Goal: Task Accomplishment & Management: Manage account settings

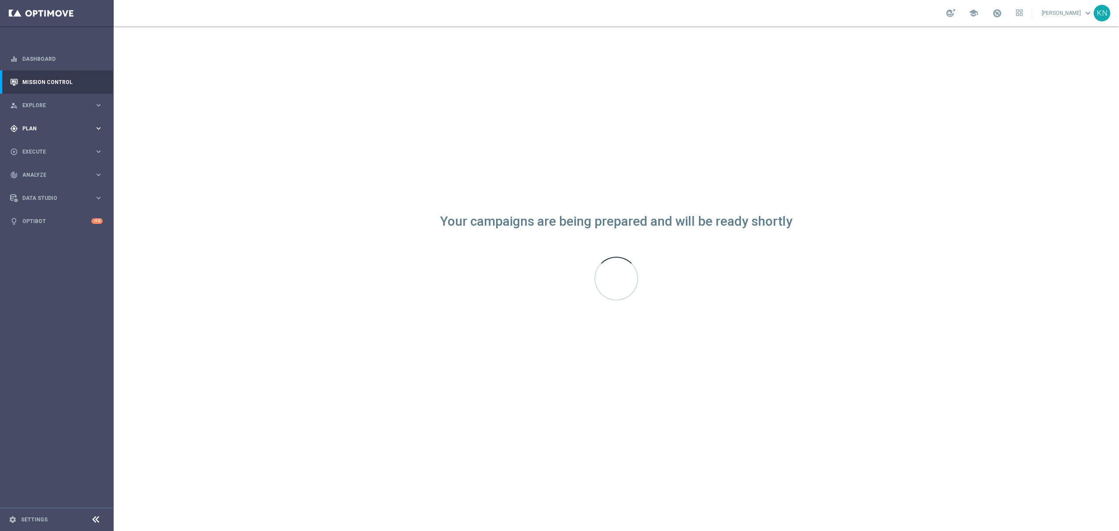
click at [43, 130] on span "Plan" at bounding box center [58, 128] width 72 height 5
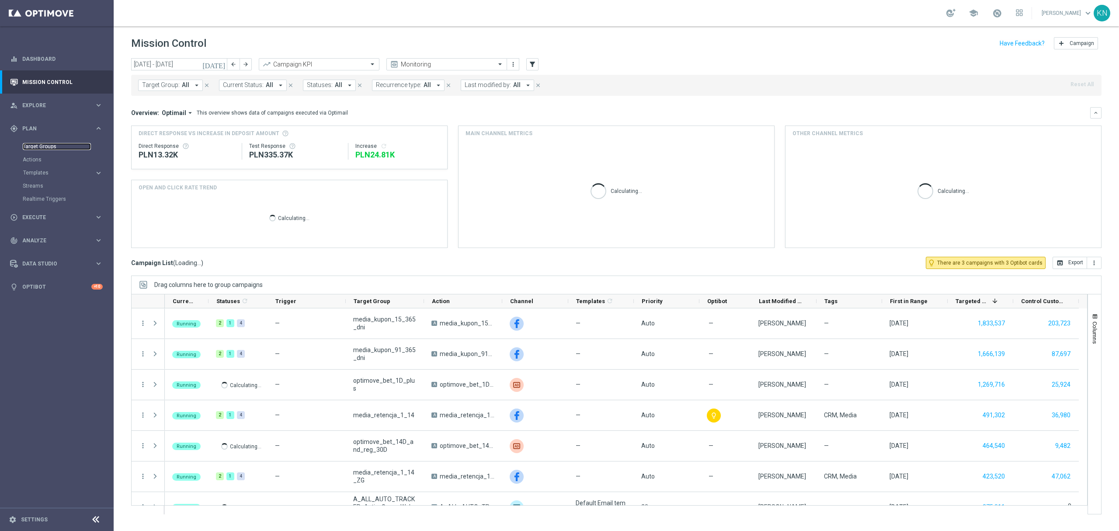
click at [41, 147] on link "Target Groups" at bounding box center [57, 146] width 68 height 7
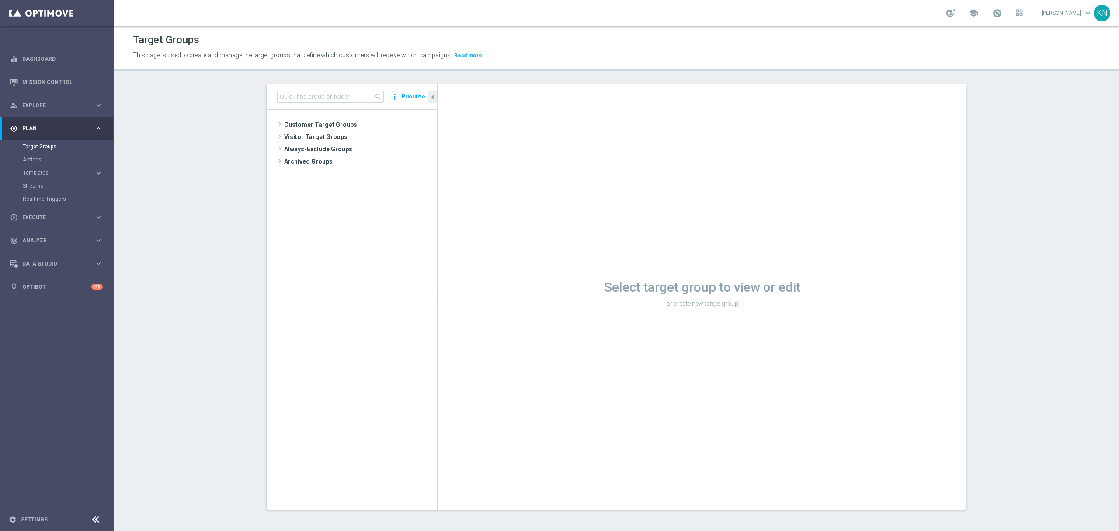
drag, startPoint x: 336, startPoint y: 125, endPoint x: 318, endPoint y: 147, distance: 28.7
click at [336, 125] on span "Customer Target Groups" at bounding box center [360, 124] width 153 height 12
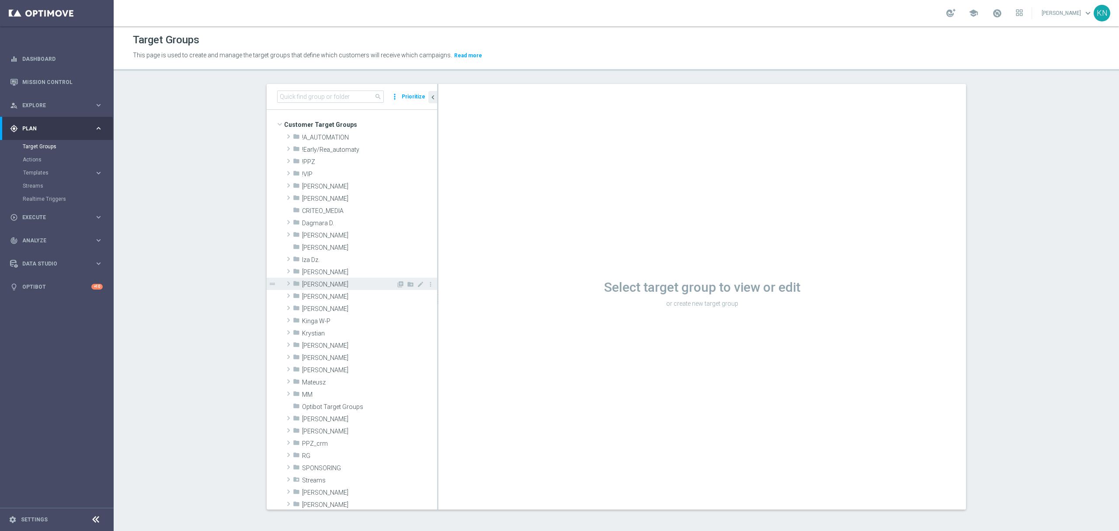
click at [326, 287] on span "[PERSON_NAME]" at bounding box center [349, 284] width 94 height 7
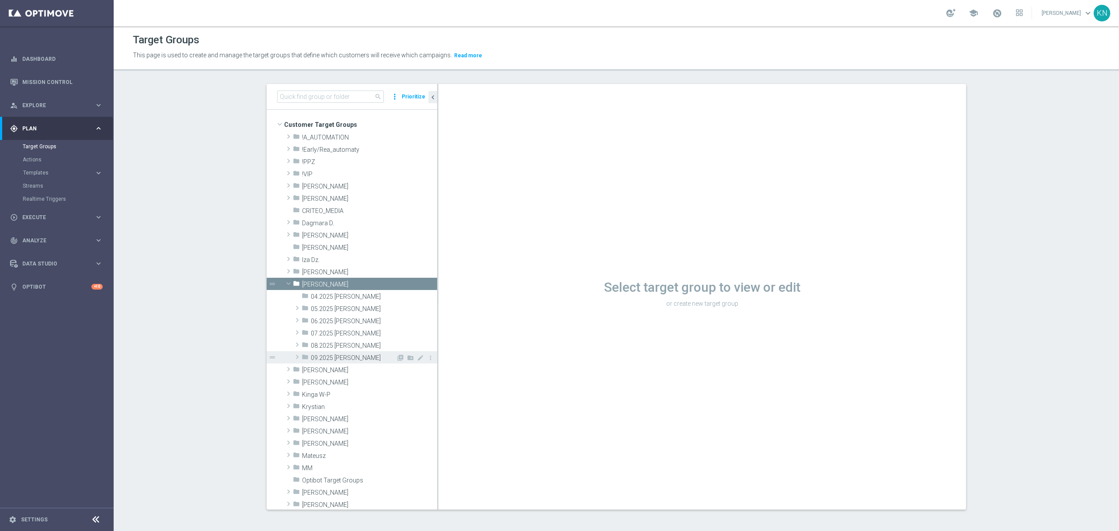
click at [333, 354] on span "09.2025 [PERSON_NAME]" at bounding box center [353, 357] width 85 height 7
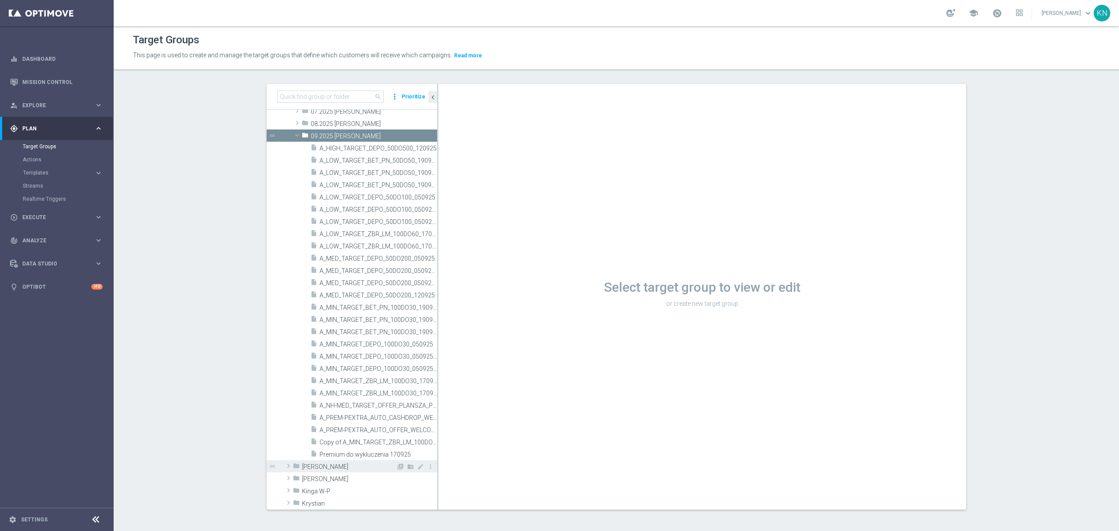
scroll to position [291, 0]
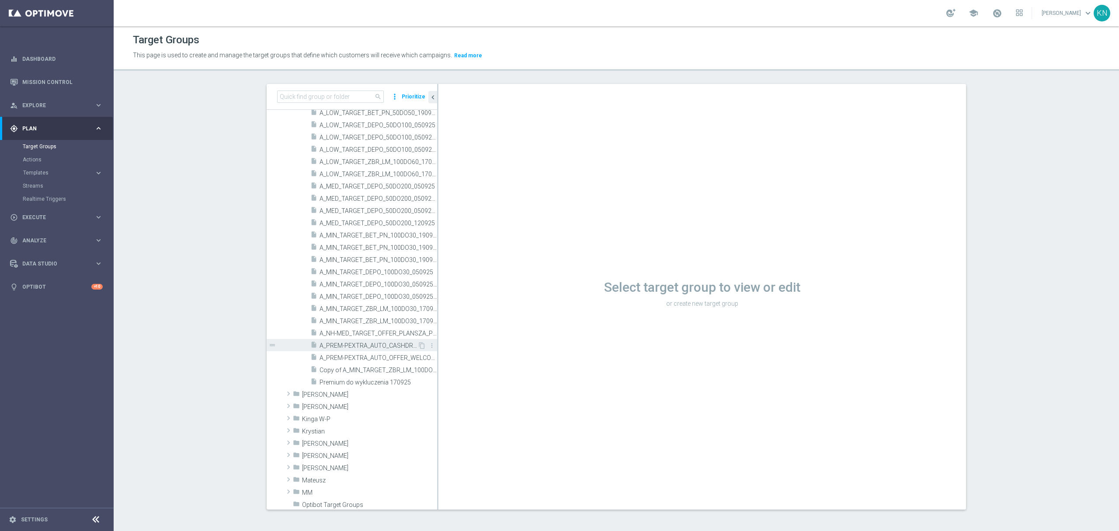
click at [359, 345] on span "A_PREM-PEXTRA_AUTO_CASHDROP_WELCOME_PW_MRKT_WEEKLY" at bounding box center [369, 345] width 98 height 7
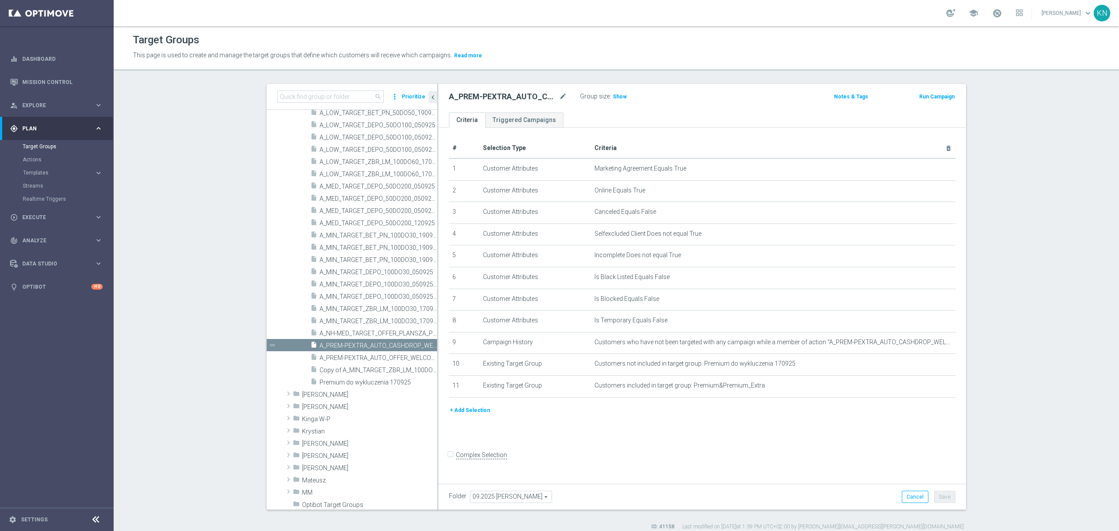
drag, startPoint x: 591, startPoint y: 460, endPoint x: 580, endPoint y: 466, distance: 12.5
click at [588, 462] on form "Complex Selection Invalid Expression" at bounding box center [702, 464] width 507 height 32
click at [924, 389] on icon "mode_edit" at bounding box center [927, 385] width 7 height 7
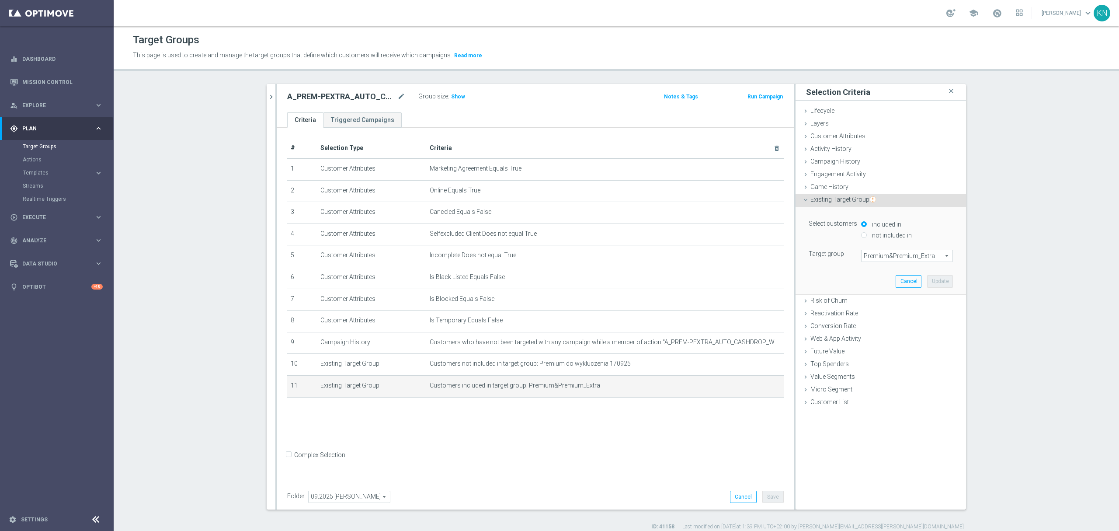
click at [916, 261] on span "Premium&Premium_Extra" at bounding box center [907, 255] width 91 height 11
click at [847, 112] on div "Lifecycle done" at bounding box center [881, 111] width 171 height 13
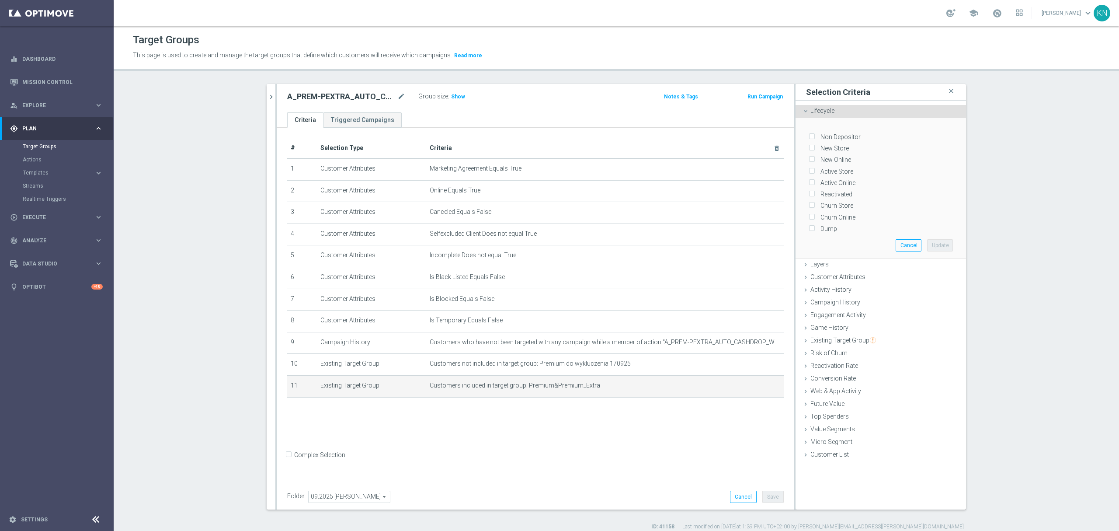
click at [849, 171] on div "Active Store" at bounding box center [881, 169] width 144 height 11
click at [835, 274] on span "Customer Attributes" at bounding box center [838, 276] width 55 height 7
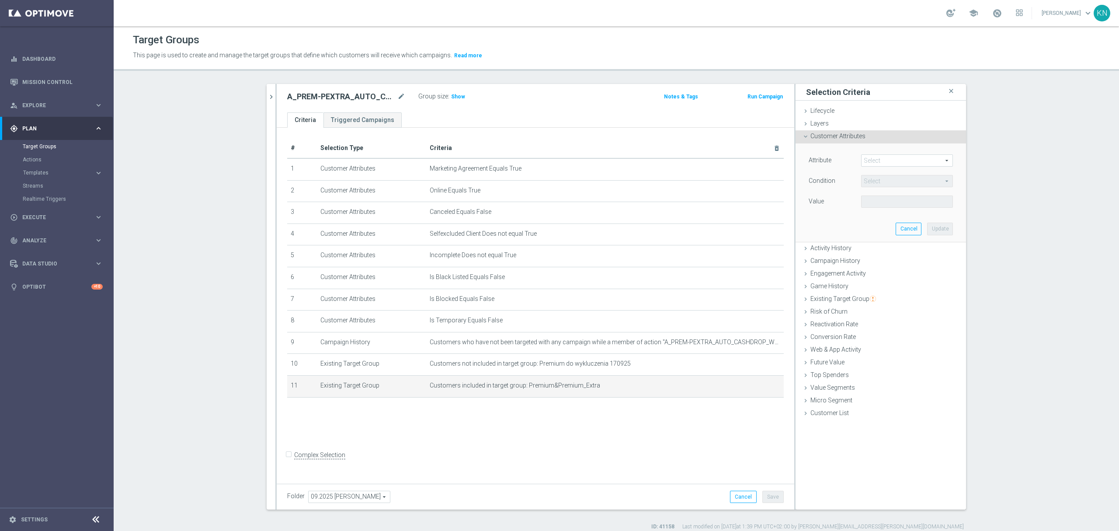
click at [873, 158] on span at bounding box center [907, 160] width 91 height 11
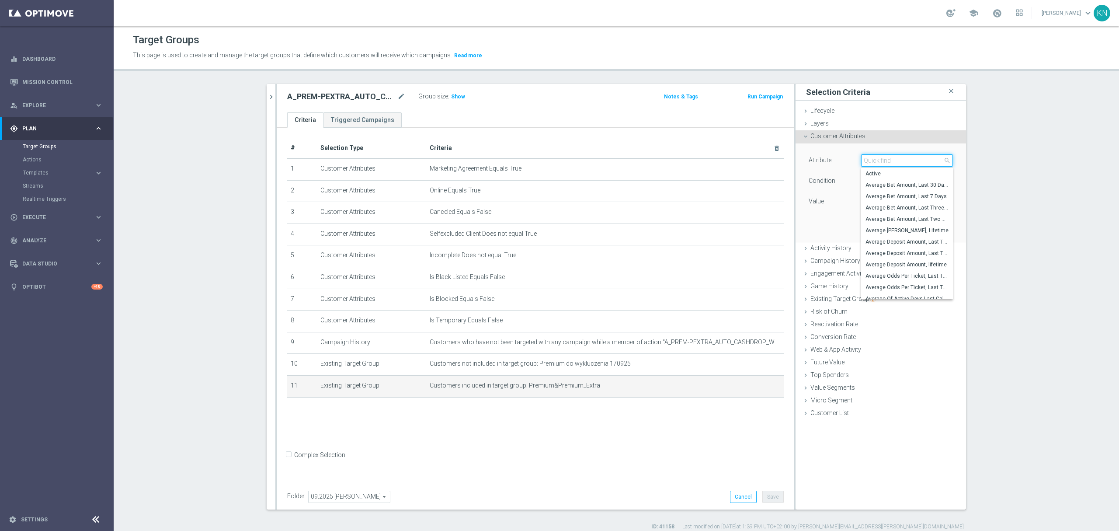
click at [884, 165] on input "search" at bounding box center [907, 160] width 92 height 12
type input "cate"
click at [887, 172] on span "Category" at bounding box center [907, 173] width 83 height 7
type input "Category"
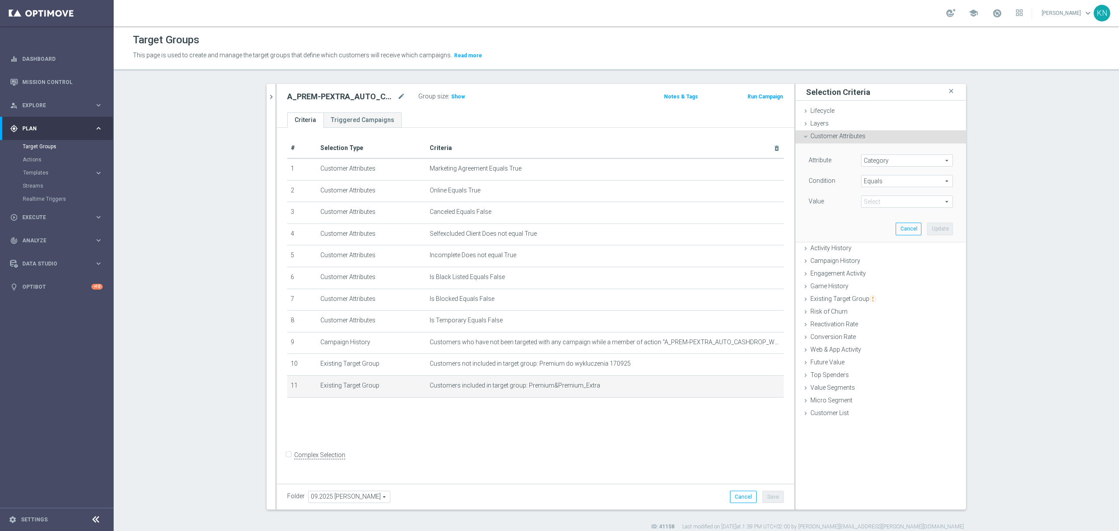
click at [894, 179] on span "Equals" at bounding box center [907, 180] width 91 height 11
click at [876, 252] on span "Equals" at bounding box center [907, 250] width 83 height 7
click at [888, 181] on span "Equals" at bounding box center [907, 180] width 91 height 11
drag, startPoint x: 880, startPoint y: 298, endPoint x: 894, endPoint y: 244, distance: 56.1
click at [880, 298] on span "One of" at bounding box center [907, 296] width 83 height 7
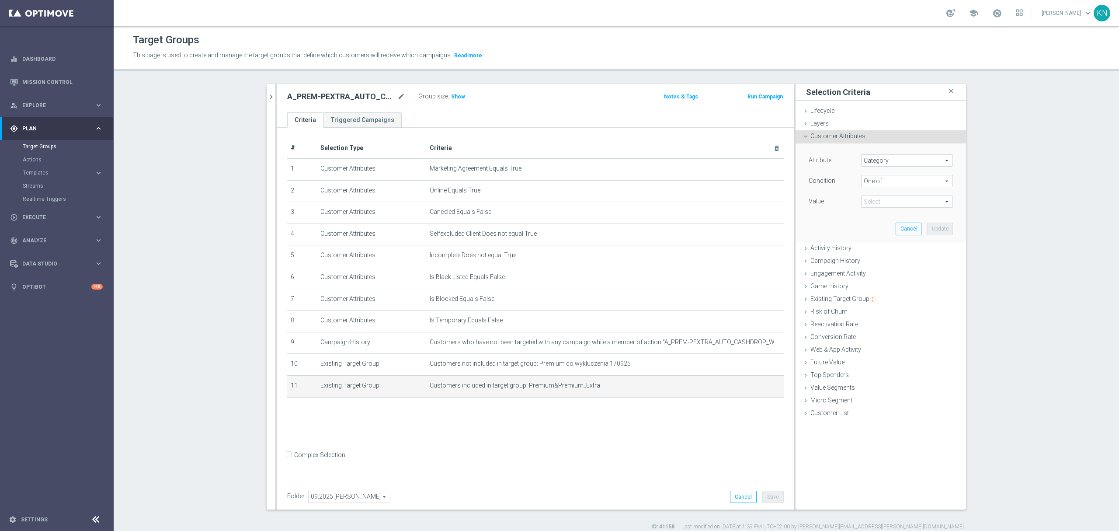
click at [885, 200] on span at bounding box center [907, 201] width 91 height 11
click at [887, 180] on span "One of" at bounding box center [907, 180] width 91 height 11
click at [873, 254] on span "Equals" at bounding box center [907, 250] width 83 height 7
click at [904, 202] on span at bounding box center [907, 201] width 91 height 11
click at [899, 178] on span "Equals" at bounding box center [907, 180] width 91 height 11
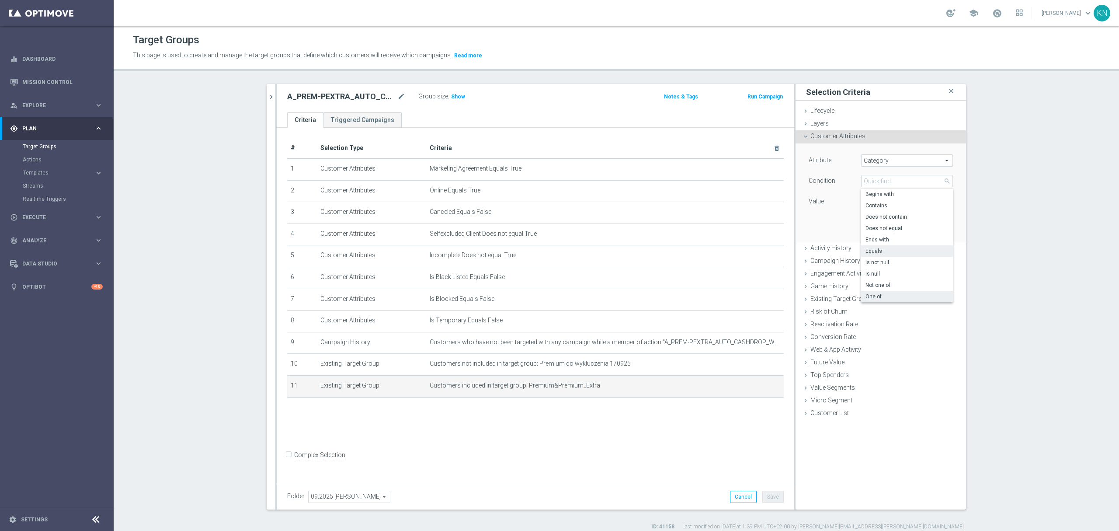
click at [882, 297] on span "One of" at bounding box center [907, 296] width 83 height 7
type input "One of"
click at [890, 200] on span at bounding box center [907, 201] width 91 height 11
click at [868, 315] on input "7_Premium" at bounding box center [871, 314] width 6 height 6
checkbox input "true"
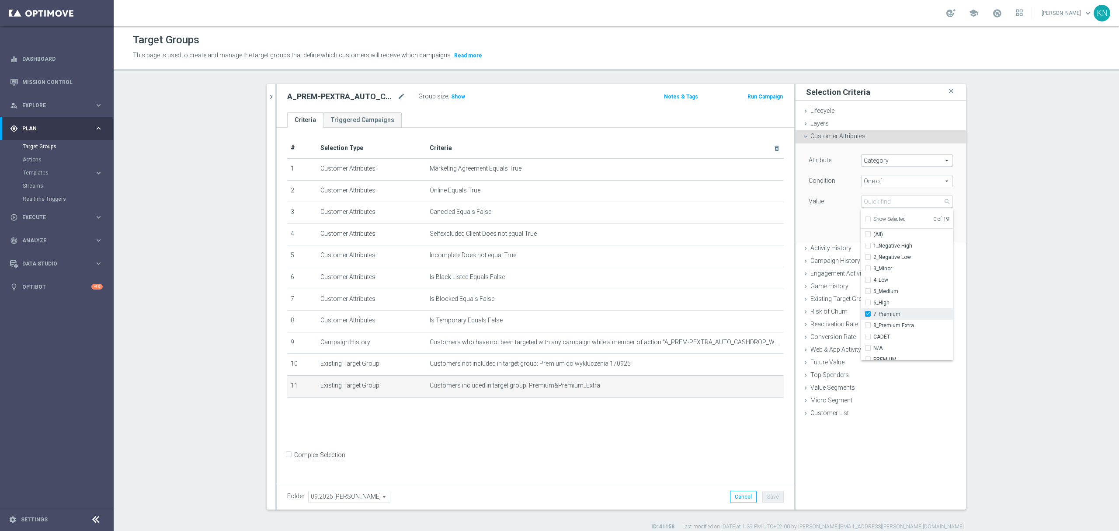
type input "7_Premium"
click at [868, 324] on input "8_Premium Extra" at bounding box center [871, 326] width 6 height 6
checkbox input "true"
type input "Selected 2 of 19"
click at [829, 233] on div "Attribute Category Category arrow_drop_down search Condition One of One of arro…" at bounding box center [880, 192] width 157 height 98
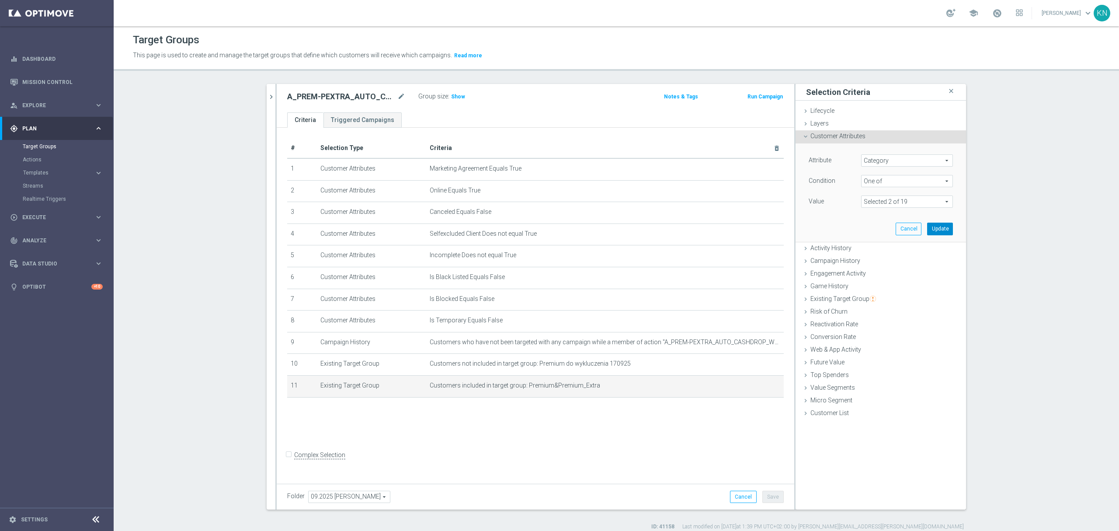
click at [929, 231] on button "Update" at bounding box center [940, 229] width 26 height 12
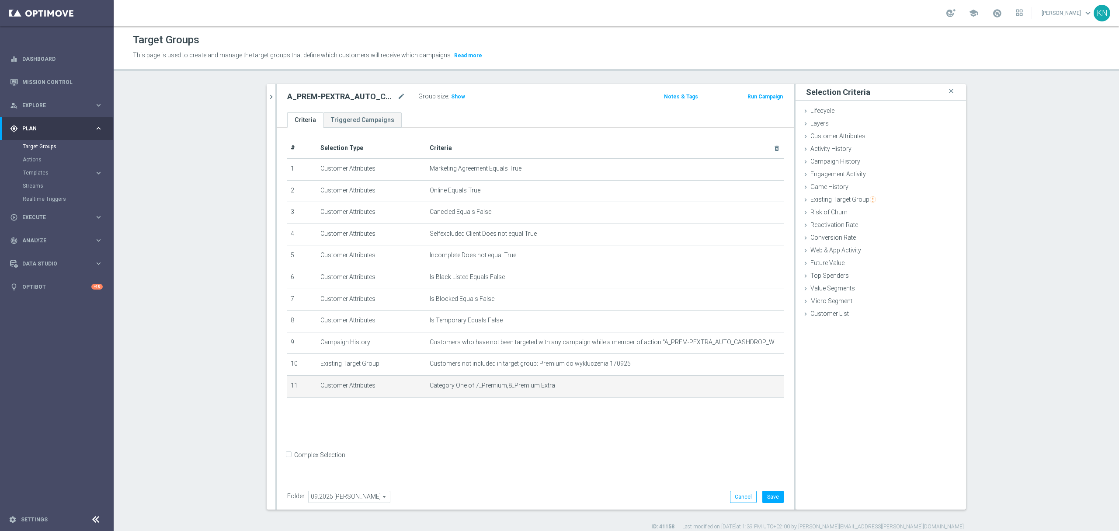
drag, startPoint x: 557, startPoint y: 436, endPoint x: 561, endPoint y: 438, distance: 5.1
click at [557, 436] on div "# Selection Type Criteria delete_forever 1 Customer Attributes Marketing Agreem…" at bounding box center [536, 304] width 518 height 352
click at [658, 443] on div "# Selection Type Criteria delete_forever 1 Customer Attributes Marketing Agreem…" at bounding box center [536, 304] width 518 height 352
click at [463, 94] on div "Group size : Show" at bounding box center [461, 95] width 87 height 10
click at [456, 95] on span "Show" at bounding box center [458, 97] width 14 height 6
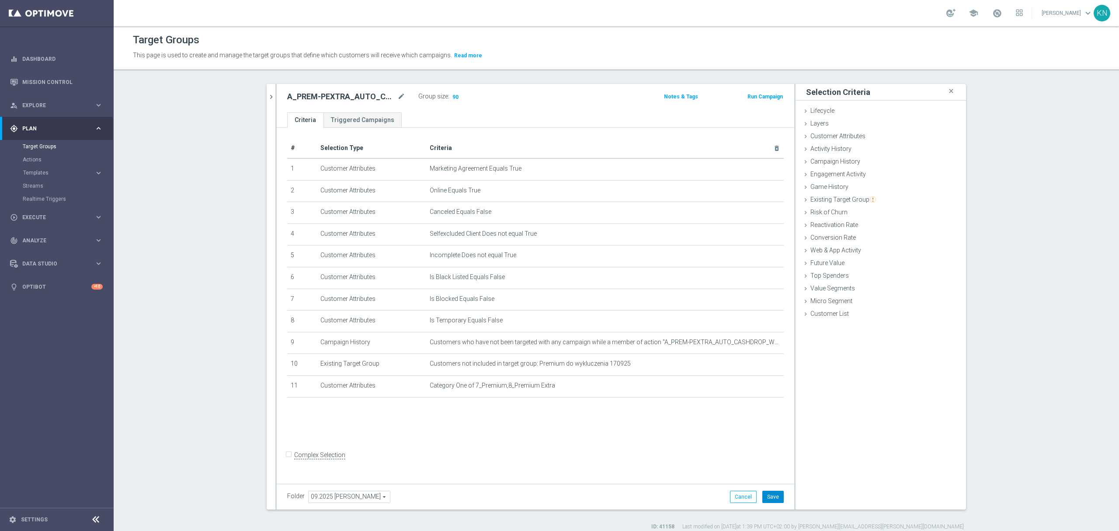
click at [769, 498] on button "Save" at bounding box center [772, 497] width 21 height 12
click at [277, 97] on div "A_PREM-PEXTRA_AUTO_CASHDROP_WELCOME_PW_MRKT_WEEKLY mode_edit Group size : 90 No…" at bounding box center [536, 98] width 518 height 28
click at [270, 98] on icon "chevron_right" at bounding box center [271, 97] width 8 height 8
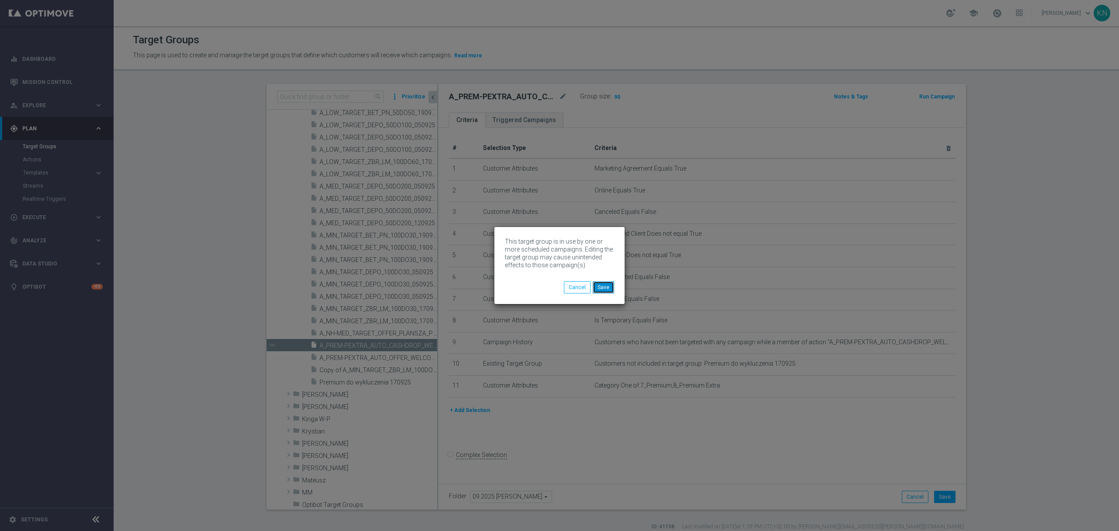
click at [606, 288] on button "Save" at bounding box center [603, 287] width 21 height 12
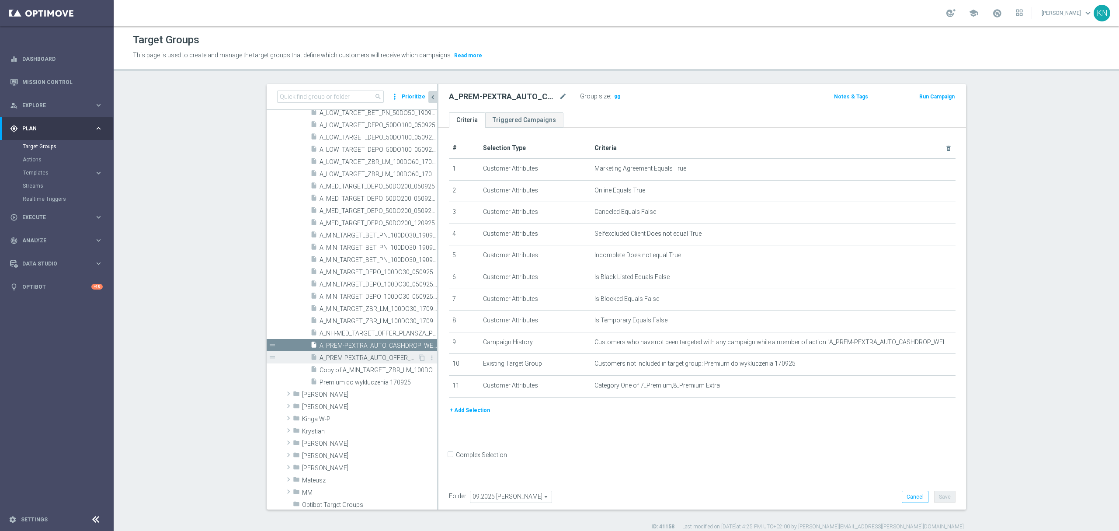
click at [380, 360] on span "A_PREM-PEXTRA_AUTO_OFFER_WELCOME_PW_BEZ_MRKT_WEEKLY" at bounding box center [369, 357] width 98 height 7
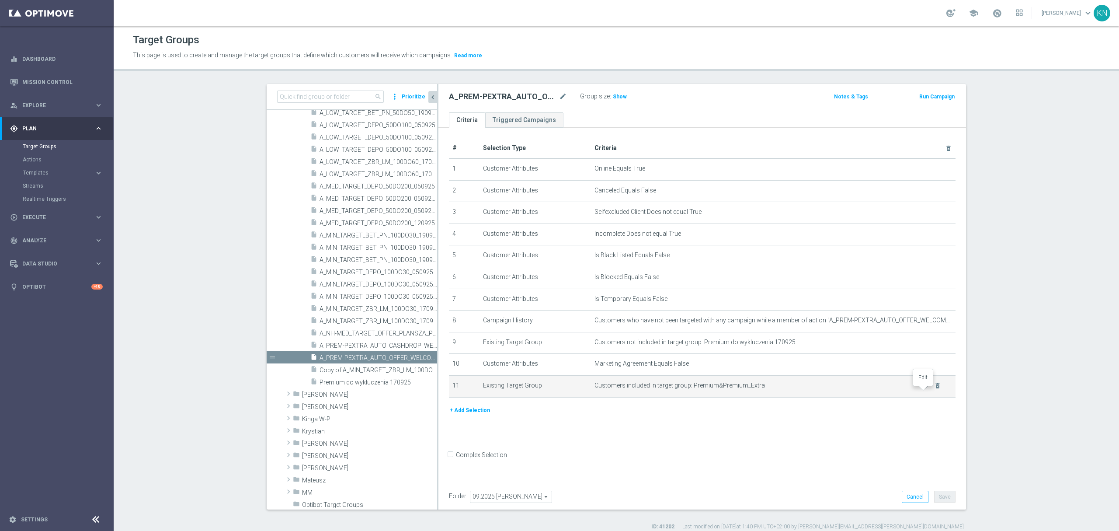
click at [924, 389] on icon "mode_edit" at bounding box center [927, 385] width 7 height 7
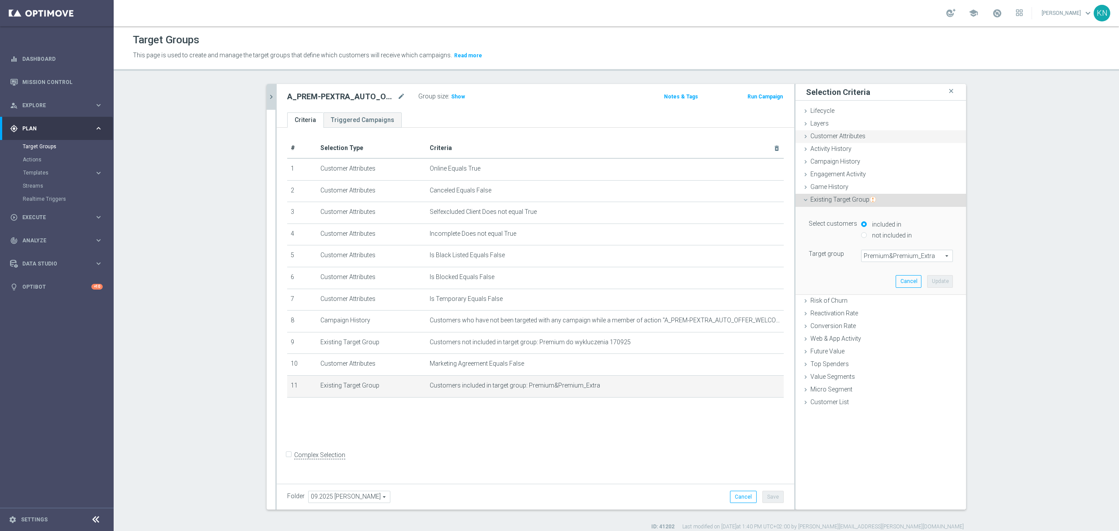
click at [826, 138] on span "Customer Attributes" at bounding box center [838, 135] width 55 height 7
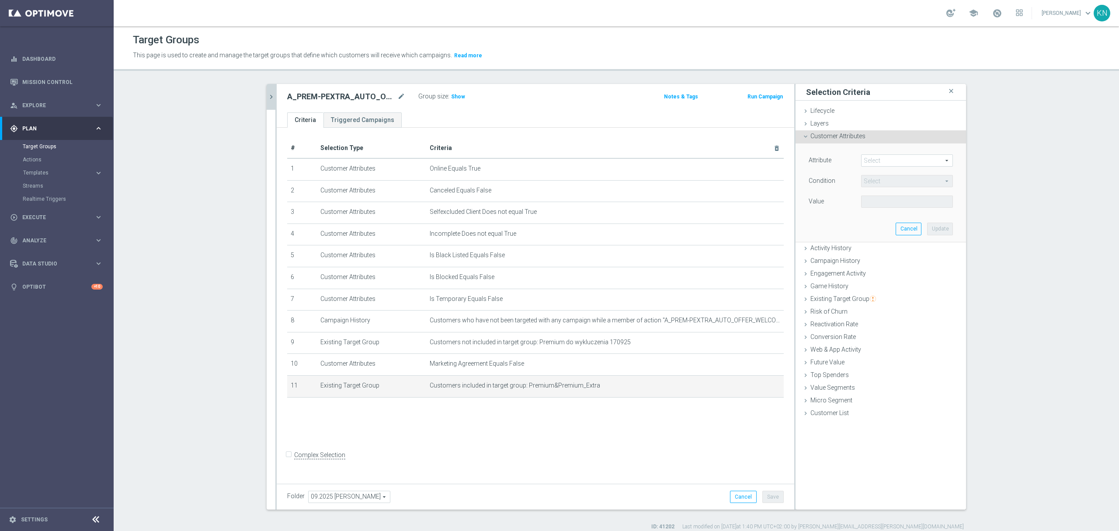
click at [878, 164] on span at bounding box center [907, 160] width 91 height 11
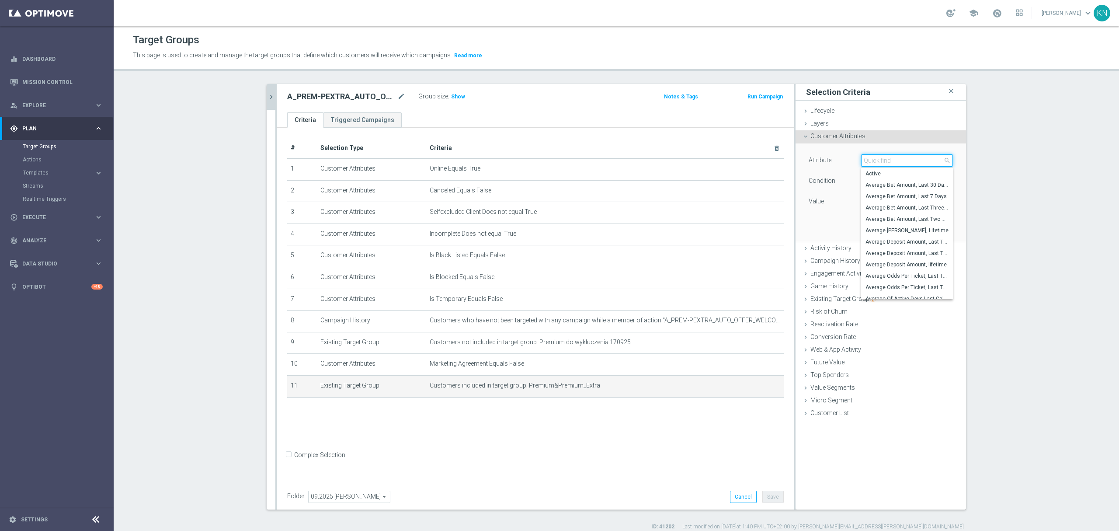
click at [880, 164] on input "search" at bounding box center [907, 160] width 92 height 12
type input "cate"
click at [887, 173] on span "Category" at bounding box center [907, 173] width 83 height 7
type input "Category"
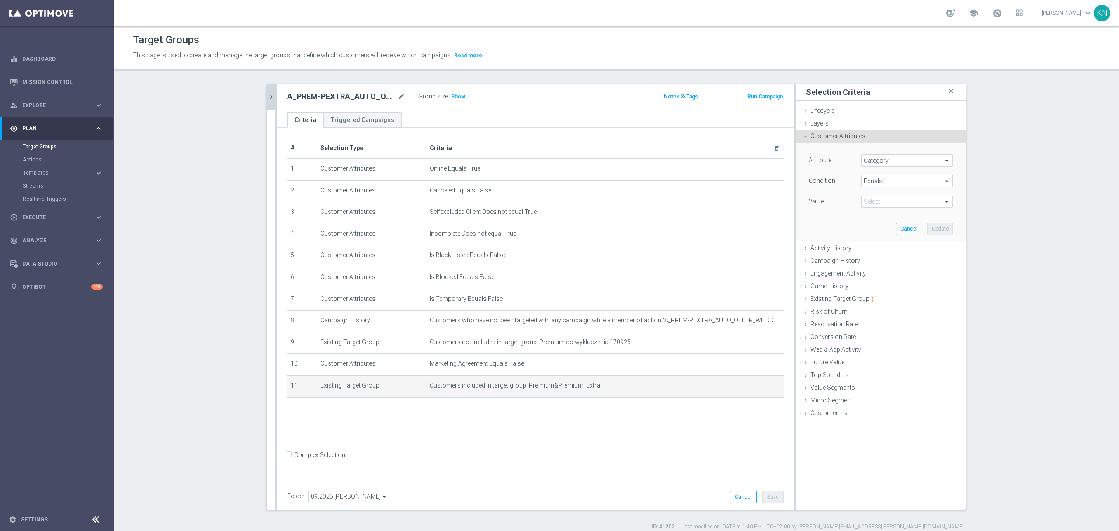
click at [894, 178] on span "Equals" at bounding box center [907, 180] width 91 height 11
click at [885, 294] on span "One of" at bounding box center [907, 296] width 83 height 7
type input "One of"
click at [894, 200] on span at bounding box center [907, 201] width 91 height 11
click at [868, 317] on input "7_Premium" at bounding box center [871, 314] width 6 height 6
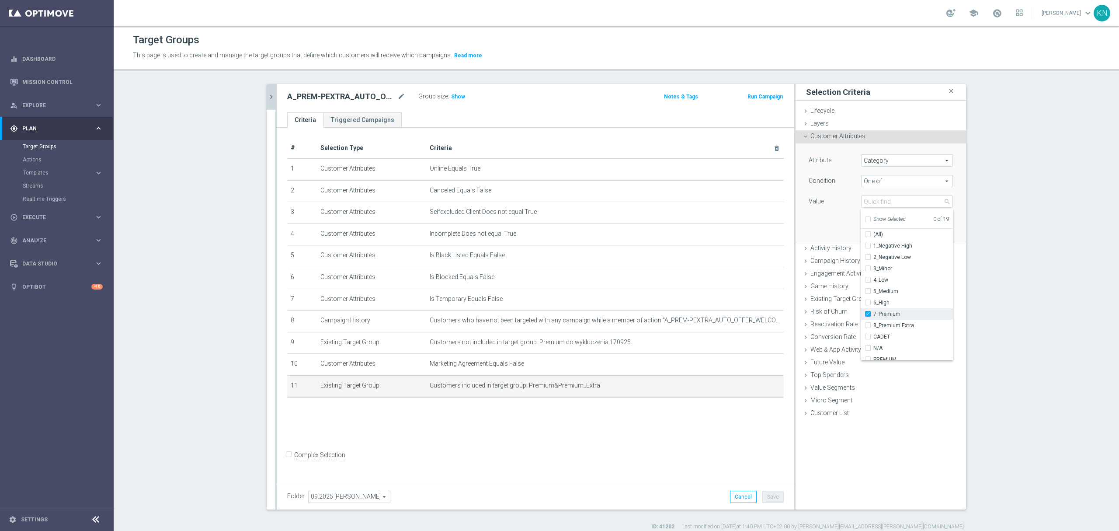
checkbox input "true"
type input "7_Premium"
click at [868, 326] on input "8_Premium Extra" at bounding box center [871, 326] width 6 height 6
checkbox input "true"
type input "Selected 2 of 19"
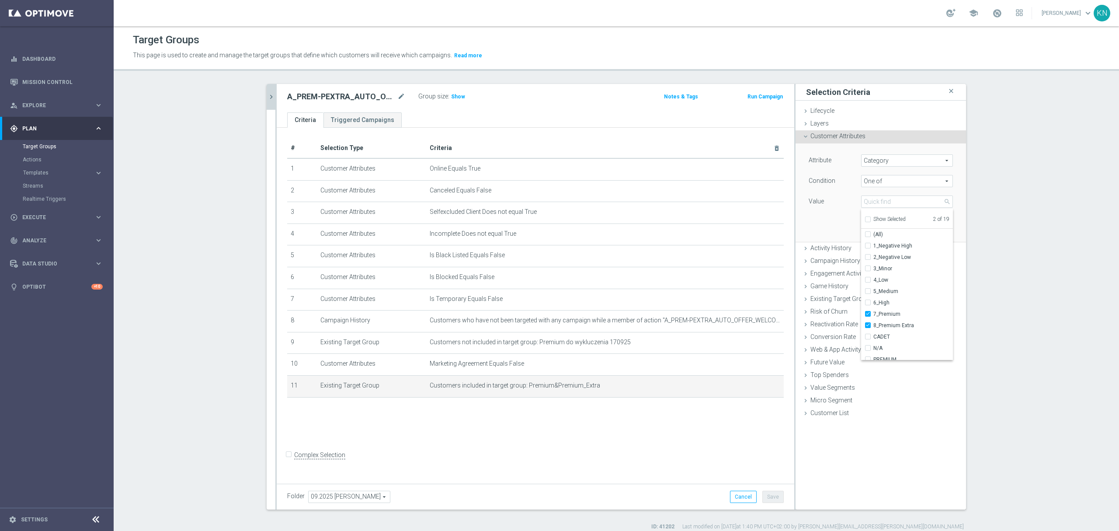
click at [825, 226] on div "Attribute Category Category arrow_drop_down search Condition One of One of arro…" at bounding box center [880, 192] width 157 height 98
click at [937, 224] on button "Update" at bounding box center [940, 229] width 26 height 12
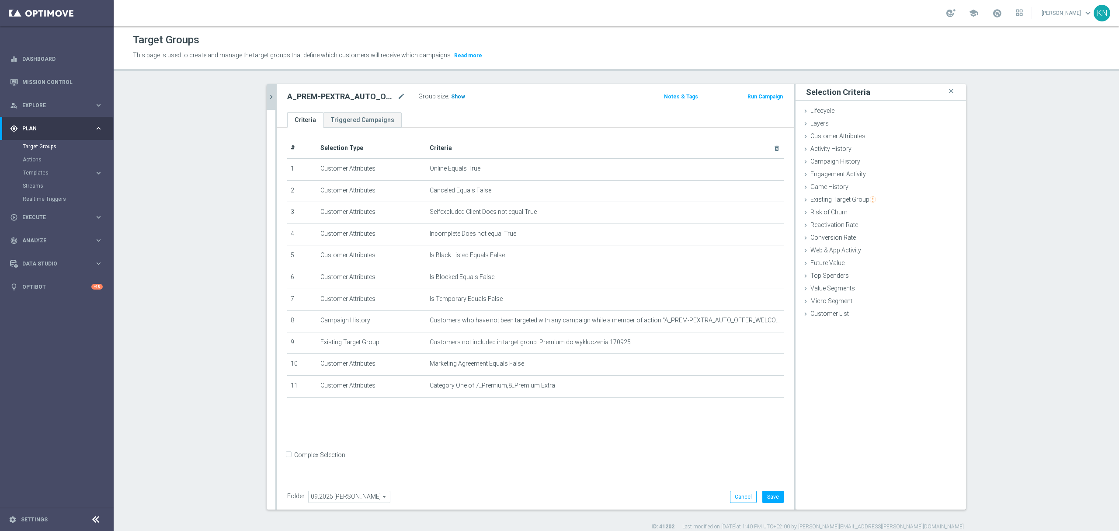
click at [453, 95] on span "Show" at bounding box center [458, 97] width 14 height 6
click at [499, 114] on ul "Criteria Triggered Campaigns" at bounding box center [536, 119] width 518 height 15
click at [769, 498] on button "Save" at bounding box center [772, 497] width 21 height 12
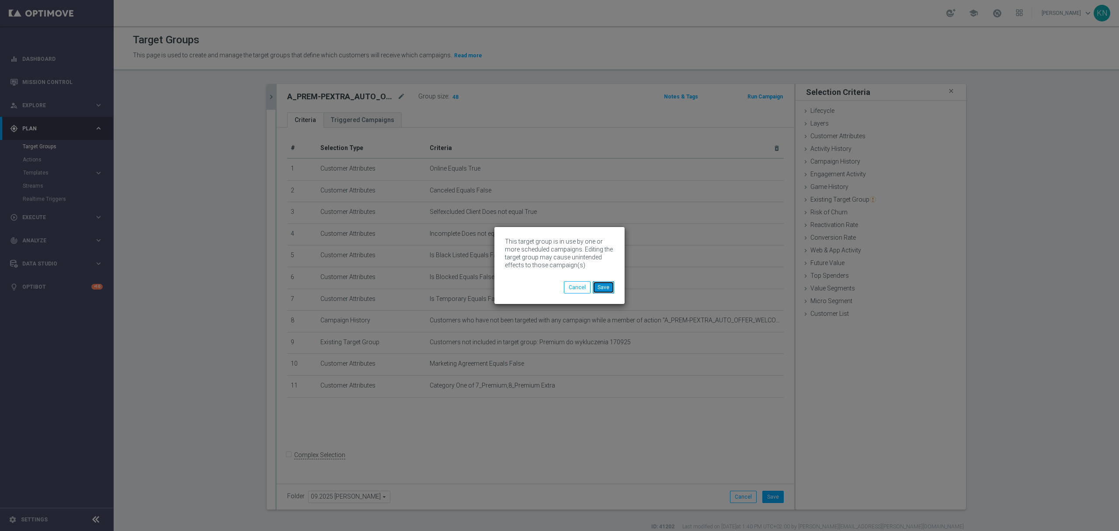
click at [608, 290] on button "Save" at bounding box center [603, 287] width 21 height 12
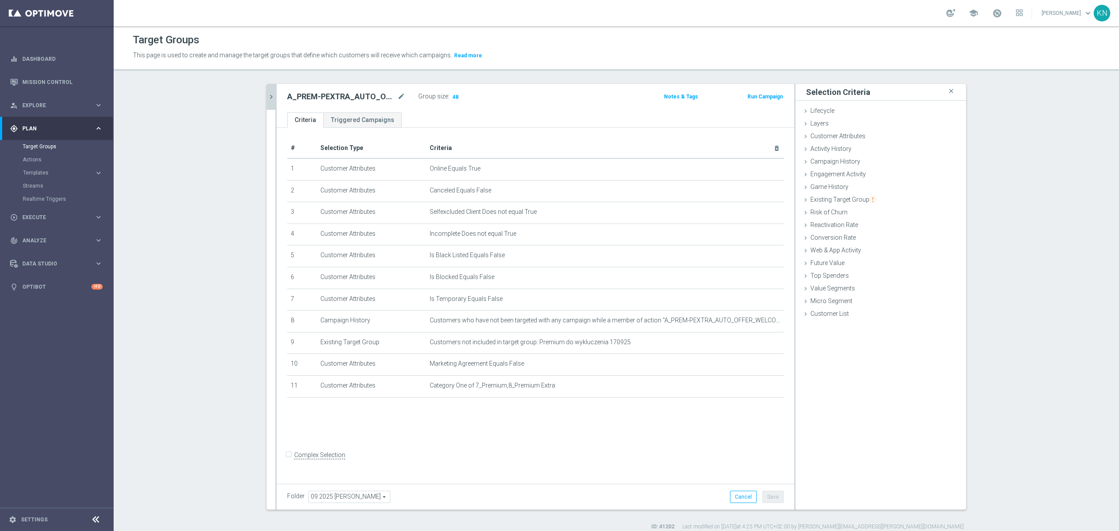
click at [267, 103] on button "chevron_right" at bounding box center [271, 97] width 9 height 26
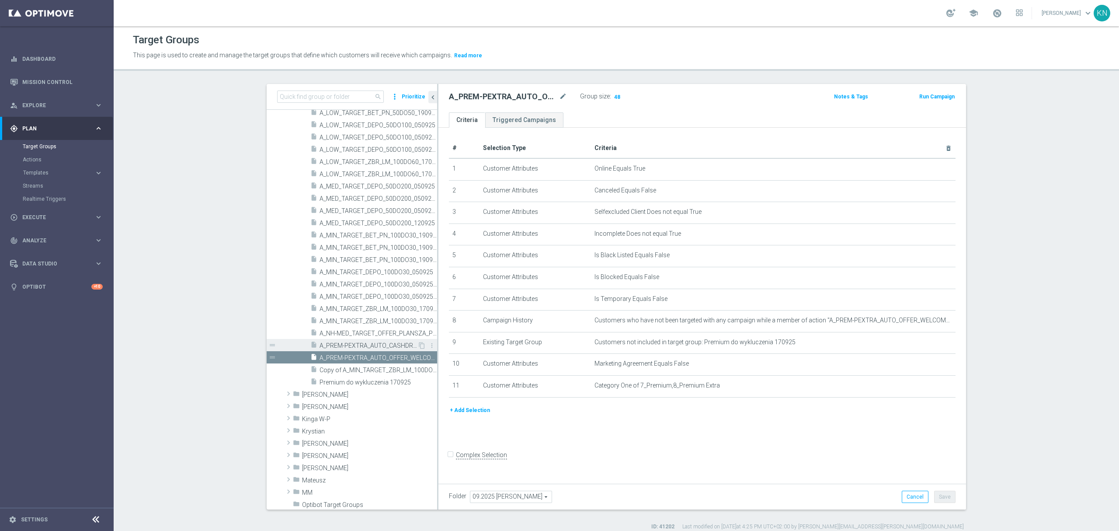
drag, startPoint x: 343, startPoint y: 344, endPoint x: 358, endPoint y: 343, distance: 15.7
click at [343, 344] on span "A_PREM-PEXTRA_AUTO_CASHDROP_WELCOME_PW_MRKT_WEEKLY" at bounding box center [369, 345] width 98 height 7
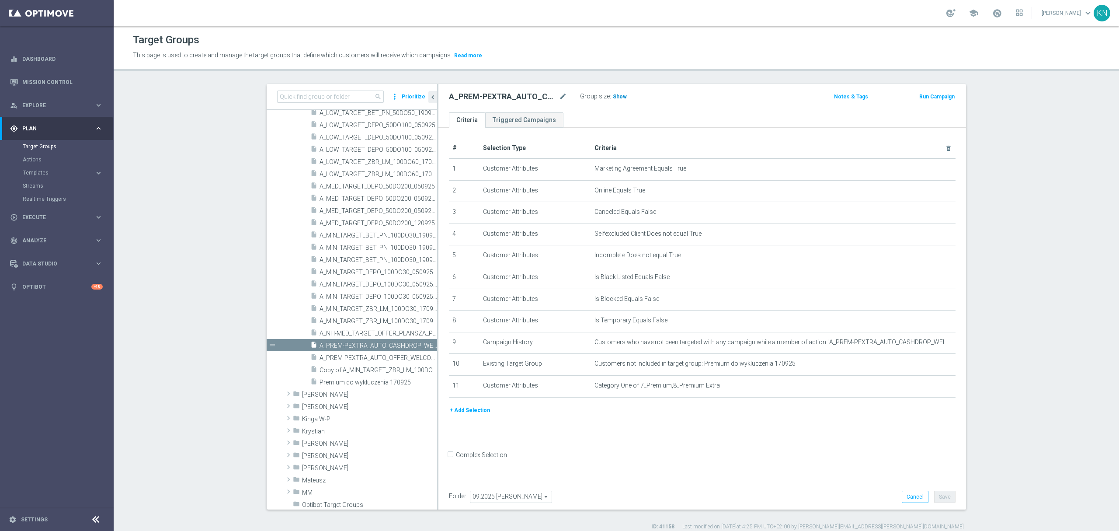
click at [613, 95] on span "Show" at bounding box center [620, 97] width 14 height 6
click at [373, 351] on div "insert_drive_file A_PREM-PEXTRA_AUTO_OFFER_WELCOME_PW_BEZ_MRKT_WEEKLY" at bounding box center [373, 357] width 127 height 12
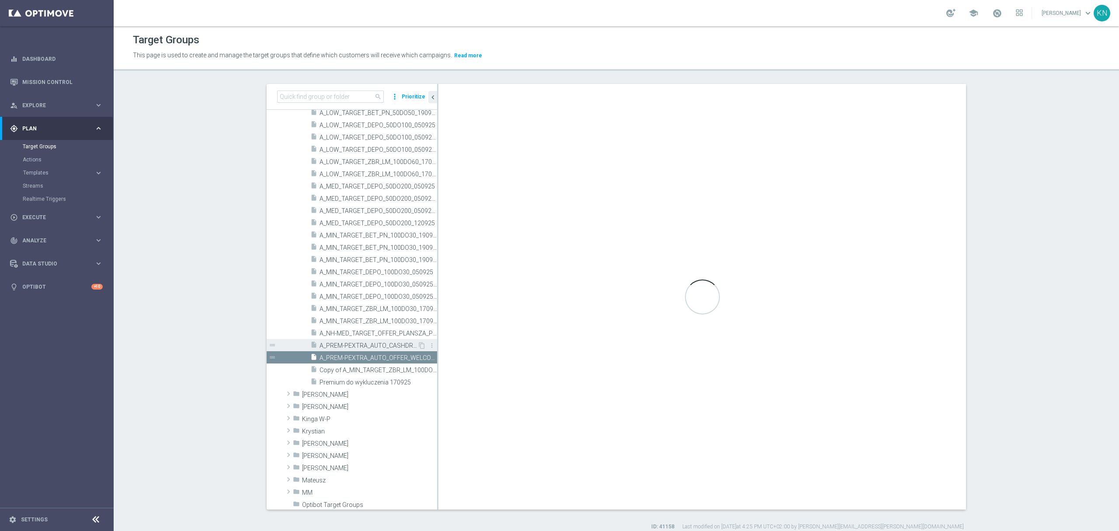
click at [373, 345] on span "A_PREM-PEXTRA_AUTO_CASHDROP_WELCOME_PW_MRKT_WEEKLY" at bounding box center [369, 345] width 98 height 7
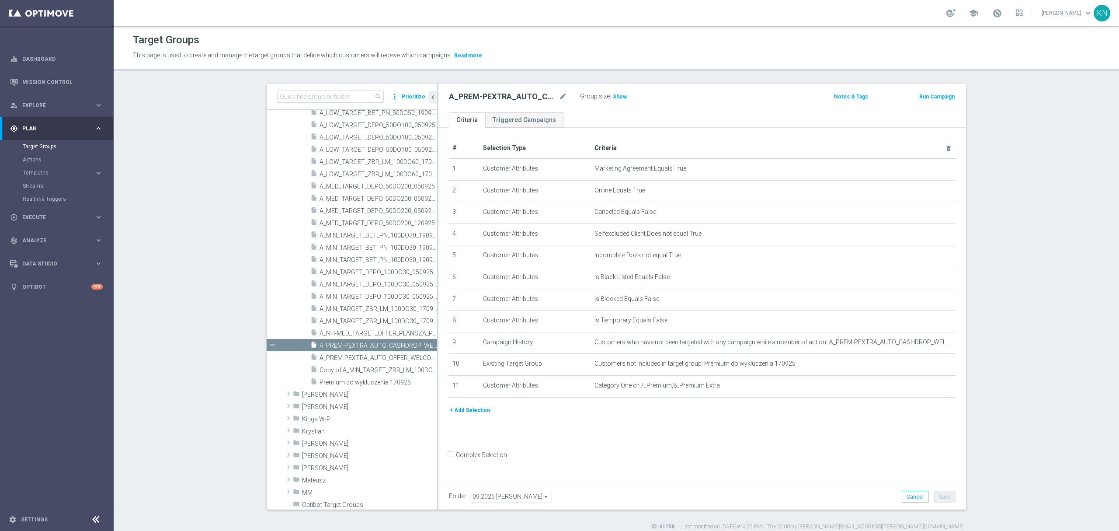
click at [614, 95] on span "Show" at bounding box center [620, 97] width 14 height 6
click at [369, 352] on div "insert_drive_file A_PREM-PEXTRA_AUTO_OFFER_WELCOME_PW_BEZ_MRKT_WEEKLY" at bounding box center [363, 357] width 107 height 12
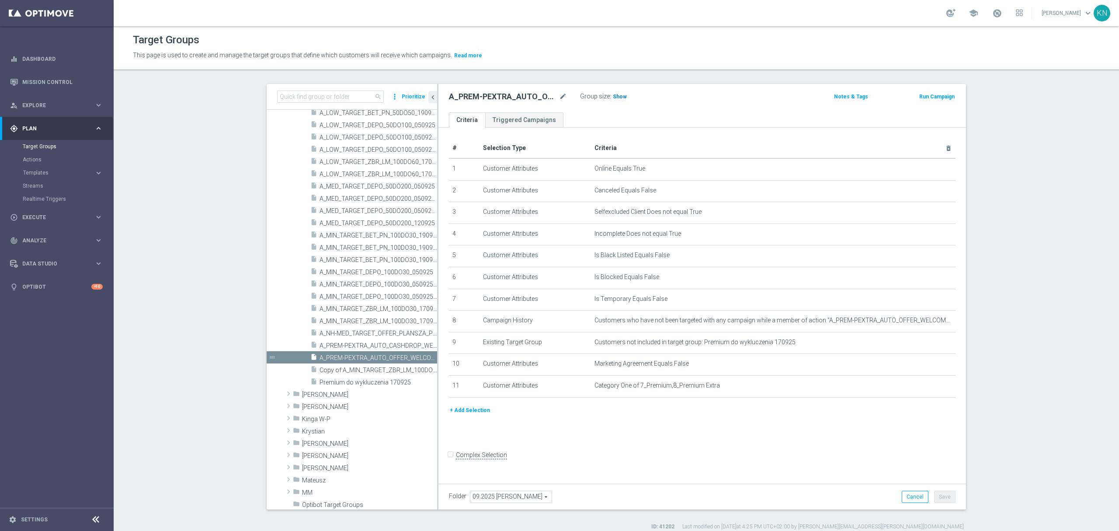
click at [616, 92] on h3 "Show" at bounding box center [620, 97] width 16 height 10
click at [599, 421] on div "+ Add Selection" at bounding box center [702, 413] width 520 height 16
click at [607, 434] on div "# Selection Type Criteria delete_forever 1 Customer Attributes Online Equals Tr…" at bounding box center [702, 304] width 528 height 352
click at [616, 104] on h3 "48" at bounding box center [617, 98] width 10 height 13
click at [368, 340] on div "insert_drive_file A_PREM-PEXTRA_AUTO_CASHDROP_WELCOME_PW_MRKT_WEEKLY" at bounding box center [363, 345] width 107 height 12
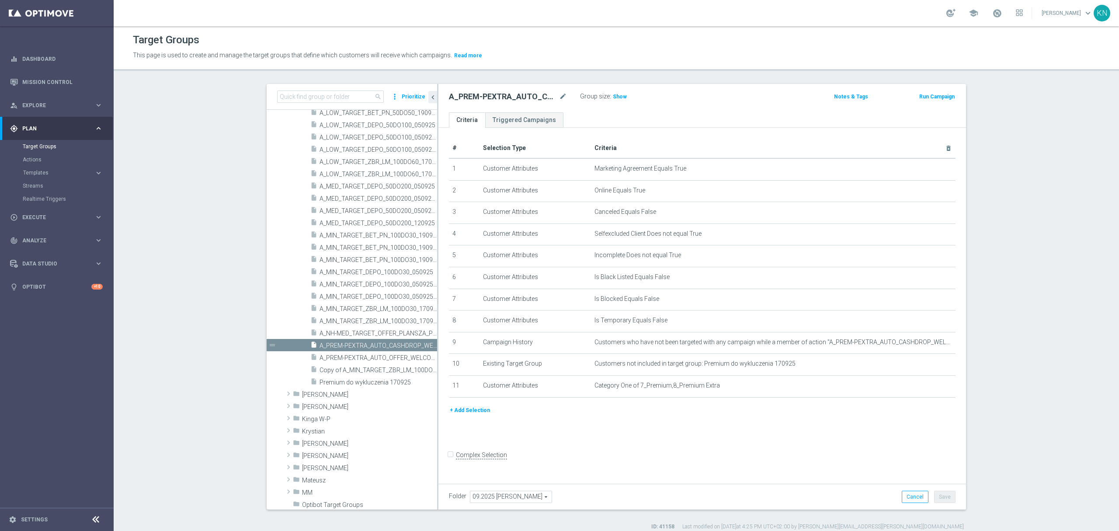
click at [588, 438] on div "# Selection Type Criteria delete_forever 1 Customer Attributes Marketing Agreem…" at bounding box center [702, 304] width 528 height 352
click at [355, 352] on div "insert_drive_file A_PREM-PEXTRA_AUTO_OFFER_WELCOME_PW_BEZ_MRKT_WEEKLY" at bounding box center [363, 357] width 107 height 12
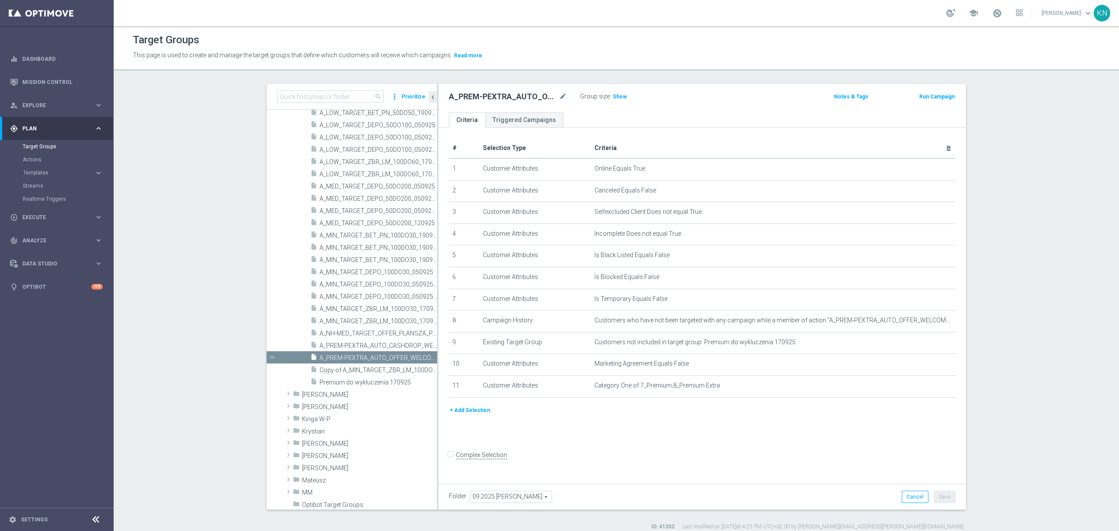
click at [546, 445] on div "# Selection Type Criteria delete_forever 1 Customer Attributes Online Equals Tr…" at bounding box center [702, 304] width 528 height 352
drag, startPoint x: 798, startPoint y: 419, endPoint x: 924, endPoint y: 409, distance: 126.3
click at [802, 415] on div "+ Add Selection" at bounding box center [702, 410] width 520 height 10
click at [924, 389] on icon "mode_edit" at bounding box center [927, 385] width 7 height 7
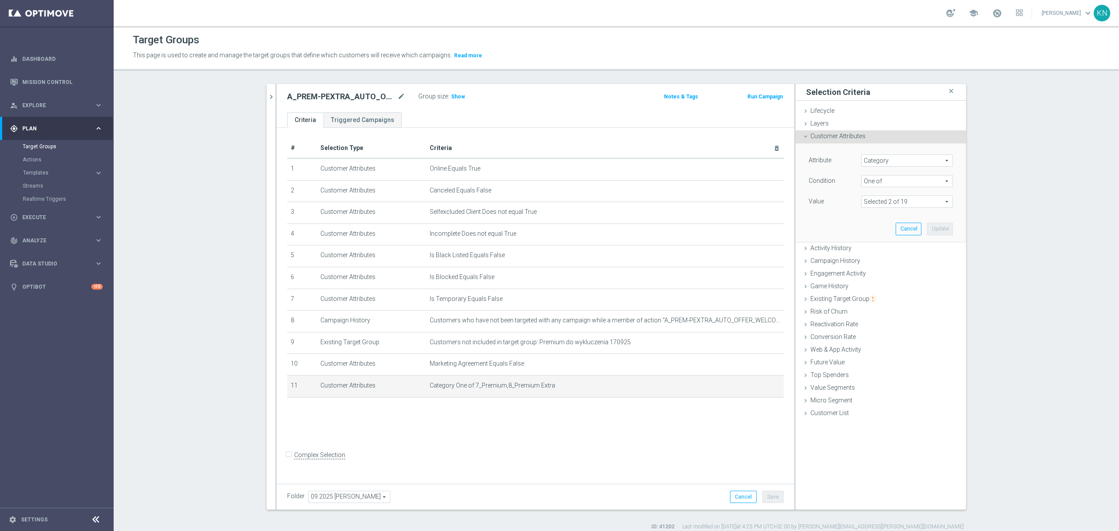
click at [889, 205] on span at bounding box center [907, 201] width 91 height 11
click at [819, 219] on div "Attribute Category Category arrow_drop_down search Condition One of One of arro…" at bounding box center [880, 192] width 157 height 98
click at [905, 203] on span at bounding box center [907, 201] width 91 height 11
click at [827, 211] on div "Attribute Category Category arrow_drop_down search Condition One of One of arro…" at bounding box center [880, 192] width 157 height 98
click at [268, 98] on icon "chevron_right" at bounding box center [271, 97] width 8 height 8
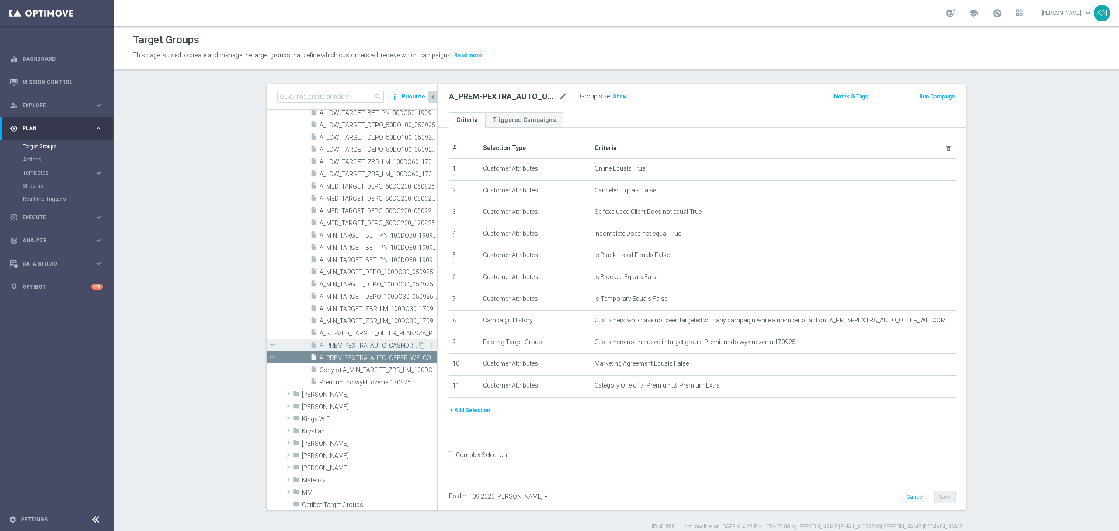
click at [355, 348] on span "A_PREM-PEXTRA_AUTO_CASHDROP_WELCOME_PW_MRKT_WEEKLY" at bounding box center [369, 345] width 98 height 7
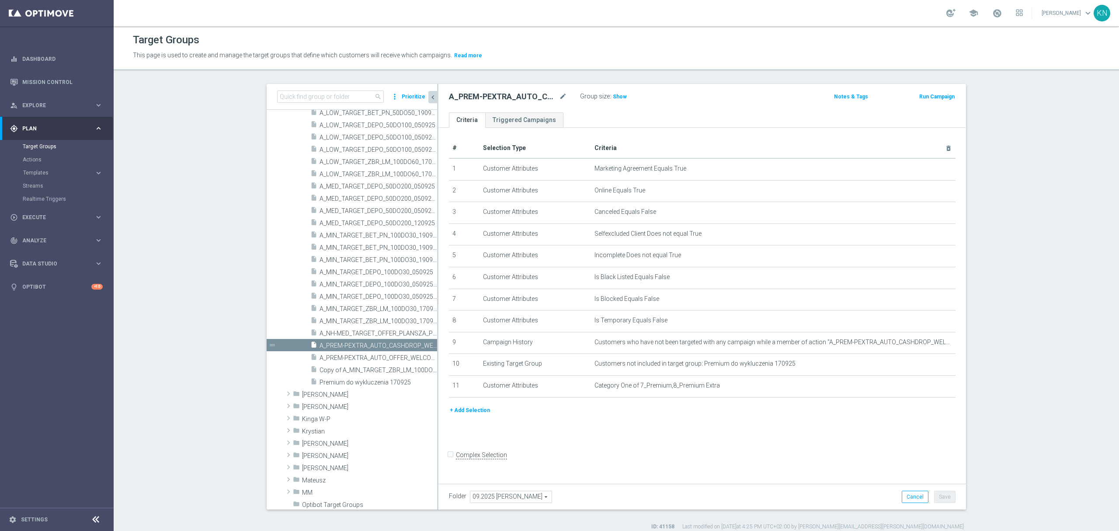
click at [642, 450] on div "# Selection Type Criteria delete_forever 1 Customer Attributes Marketing Agreem…" at bounding box center [702, 304] width 528 height 352
click at [337, 361] on span "A_PREM-PEXTRA_AUTO_OFFER_WELCOME_PW_BEZ_MRKT_WEEKLY" at bounding box center [369, 357] width 98 height 7
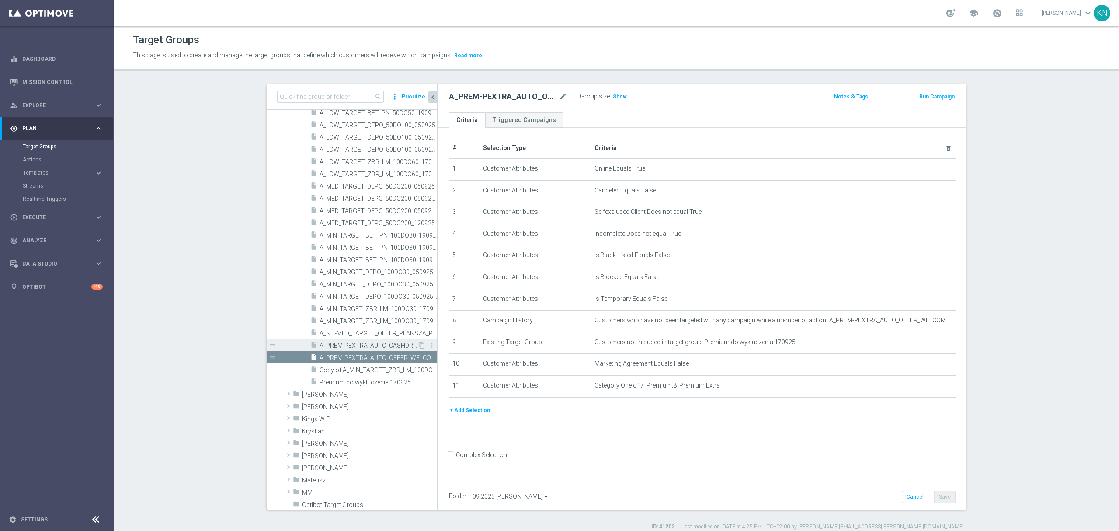
click at [363, 345] on span "A_PREM-PEXTRA_AUTO_CASHDROP_WELCOME_PW_MRKT_WEEKLY" at bounding box center [369, 345] width 98 height 7
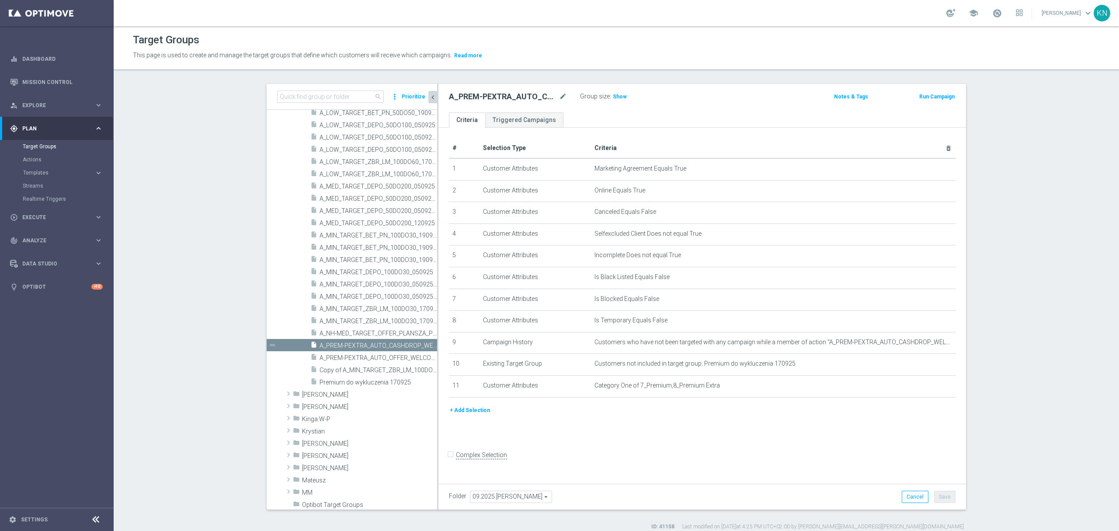
drag, startPoint x: 661, startPoint y: 473, endPoint x: 571, endPoint y: 452, distance: 93.0
click at [661, 473] on form "Complex Selection Invalid Expression" at bounding box center [702, 464] width 507 height 32
click at [363, 372] on span "Copy of A_MIN_TARGET_ZBR_LM_100DO30_170925" at bounding box center [369, 369] width 98 height 7
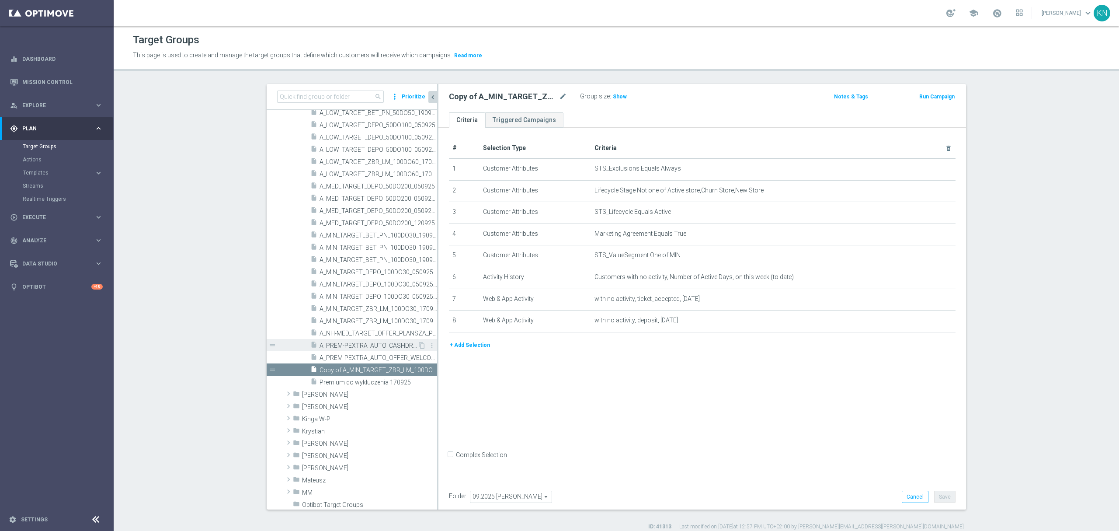
click at [361, 344] on span "A_PREM-PEXTRA_AUTO_CASHDROP_WELCOME_PW_MRKT_WEEKLY" at bounding box center [369, 345] width 98 height 7
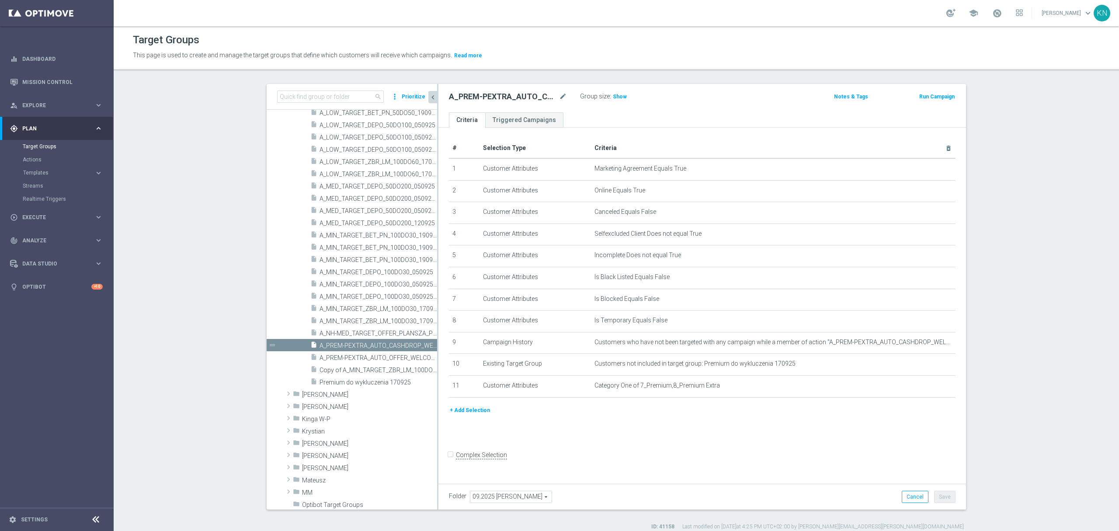
click at [583, 440] on div "# Selection Type Criteria delete_forever 1 Customer Attributes Marketing Agreem…" at bounding box center [702, 304] width 528 height 352
click at [586, 440] on div "# Selection Type Criteria delete_forever 1 Customer Attributes Marketing Agreem…" at bounding box center [702, 304] width 528 height 352
click at [609, 462] on form "Complex Selection Invalid Expression" at bounding box center [702, 464] width 507 height 32
click at [357, 355] on span "A_PREM-PEXTRA_AUTO_OFFER_WELCOME_PW_BEZ_MRKT_WEEKLY" at bounding box center [369, 357] width 98 height 7
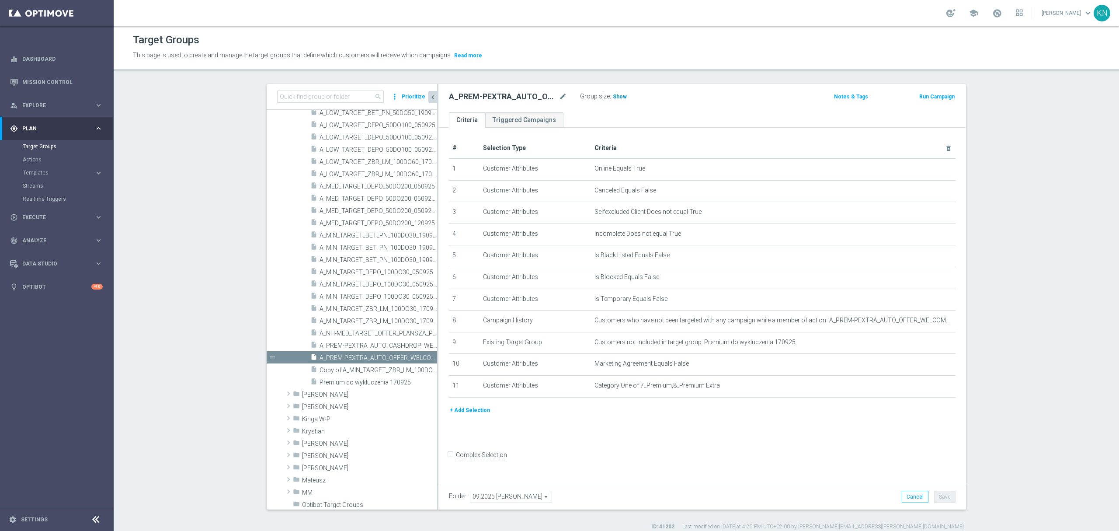
click at [614, 94] on span "Show" at bounding box center [620, 97] width 14 height 6
click at [345, 345] on span "A_PREM-PEXTRA_AUTO_CASHDROP_WELCOME_PW_MRKT_WEEKLY" at bounding box center [369, 345] width 98 height 7
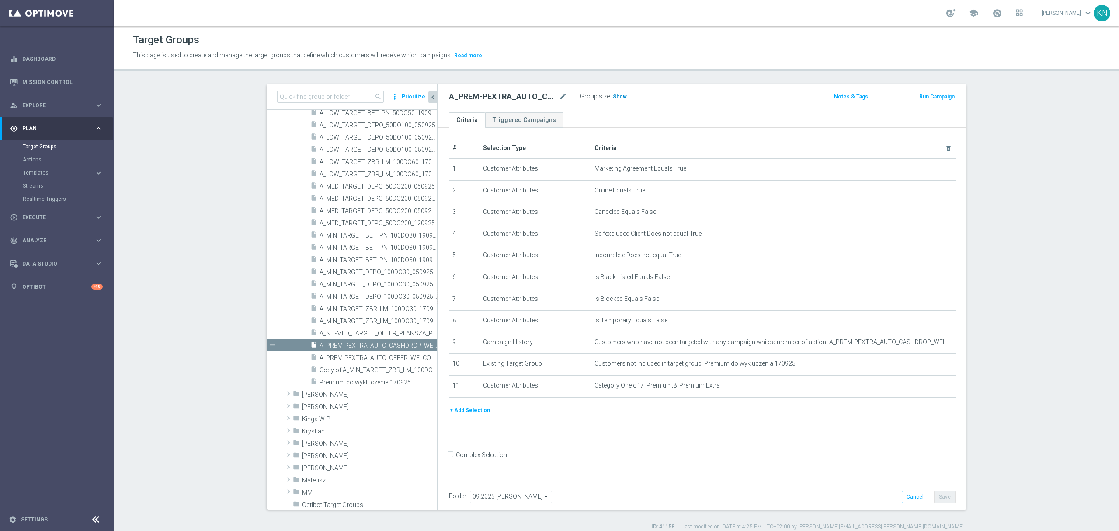
click at [616, 95] on span "Show" at bounding box center [620, 97] width 14 height 6
drag, startPoint x: 317, startPoint y: 368, endPoint x: 411, endPoint y: 388, distance: 96.6
click at [320, 368] on span "Copy of A_MIN_TARGET_ZBR_LM_100DO30_170925" at bounding box center [379, 369] width 118 height 7
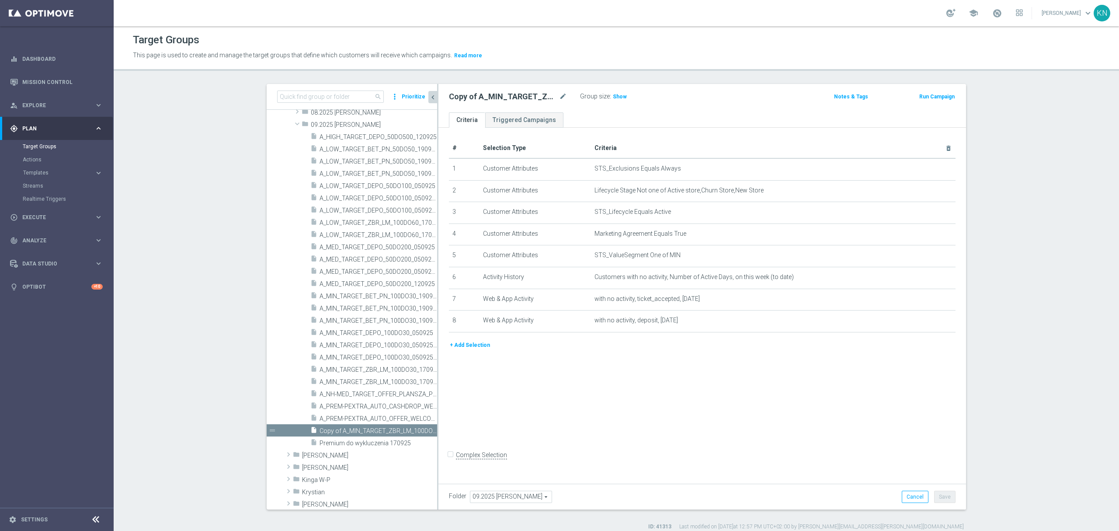
scroll to position [116, 0]
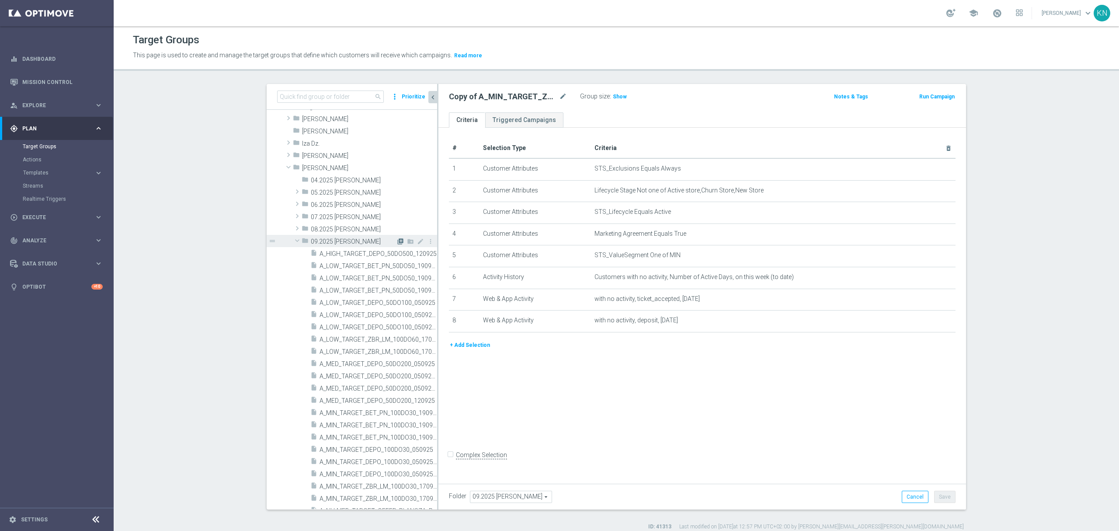
click at [397, 244] on icon "library_add" at bounding box center [400, 241] width 7 height 7
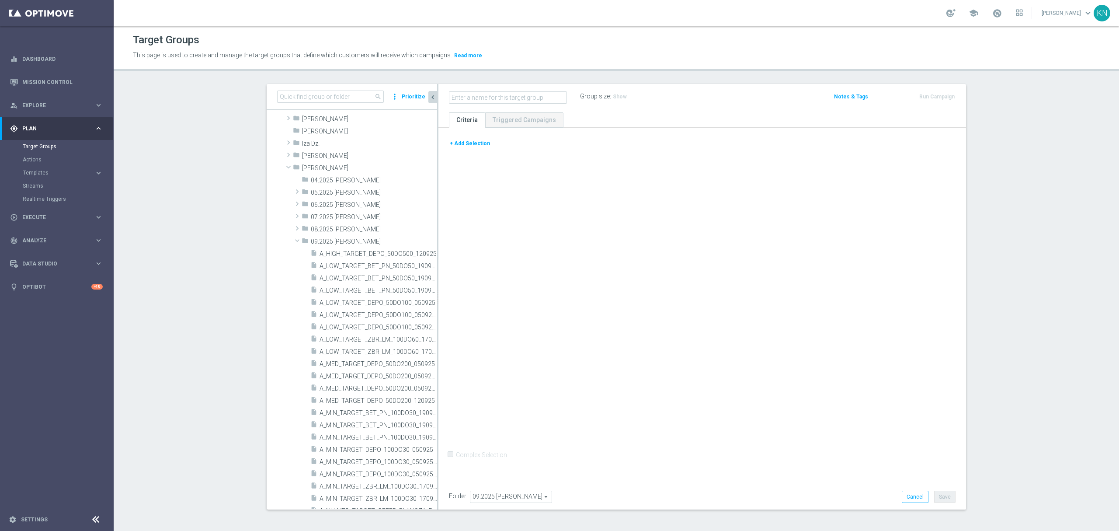
click at [482, 97] on input "text" at bounding box center [508, 97] width 118 height 12
type input "Test"
click at [471, 142] on button "+ Add Selection" at bounding box center [470, 144] width 42 height 10
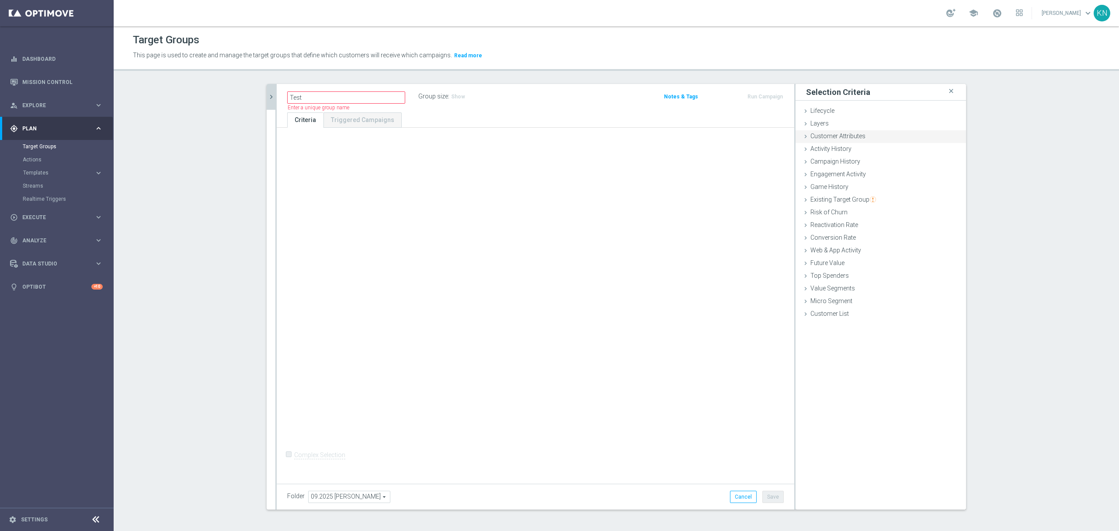
click at [839, 135] on span "Customer Attributes" at bounding box center [838, 135] width 55 height 7
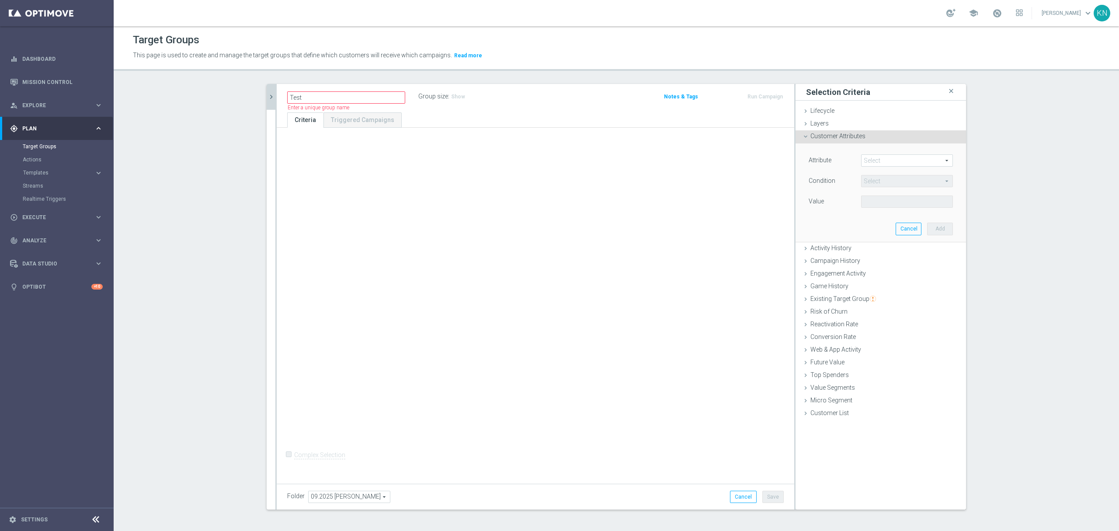
click at [875, 166] on span at bounding box center [907, 160] width 91 height 11
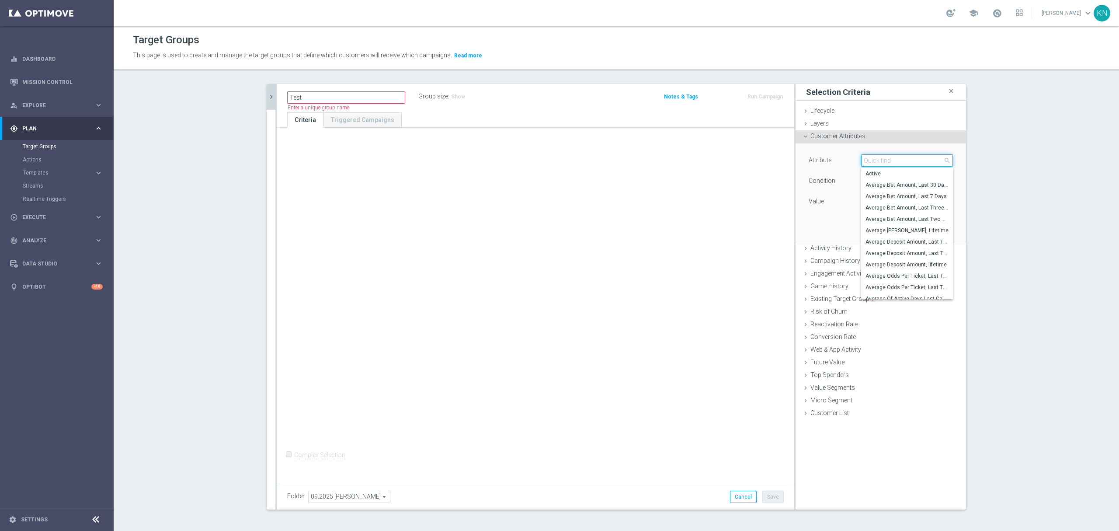
click at [885, 165] on input "search" at bounding box center [907, 160] width 92 height 12
type input "cate"
click at [884, 177] on span "Category" at bounding box center [907, 173] width 83 height 7
type input "Category"
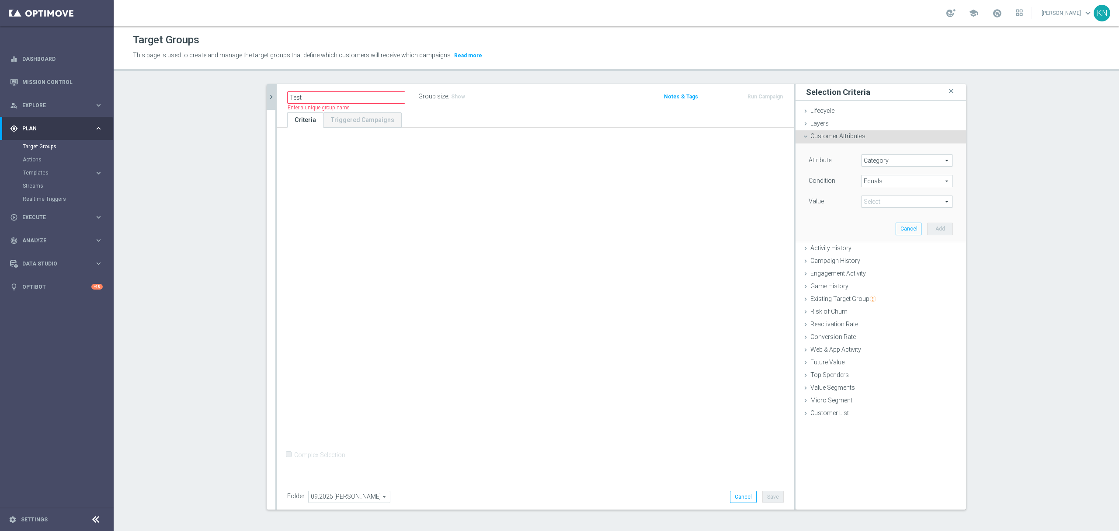
click at [882, 179] on span "Equals" at bounding box center [907, 180] width 91 height 11
click at [884, 298] on span "One of" at bounding box center [907, 296] width 83 height 7
type input "One of"
click at [887, 199] on span at bounding box center [907, 201] width 91 height 11
click at [868, 315] on input "7_Premium" at bounding box center [871, 314] width 6 height 6
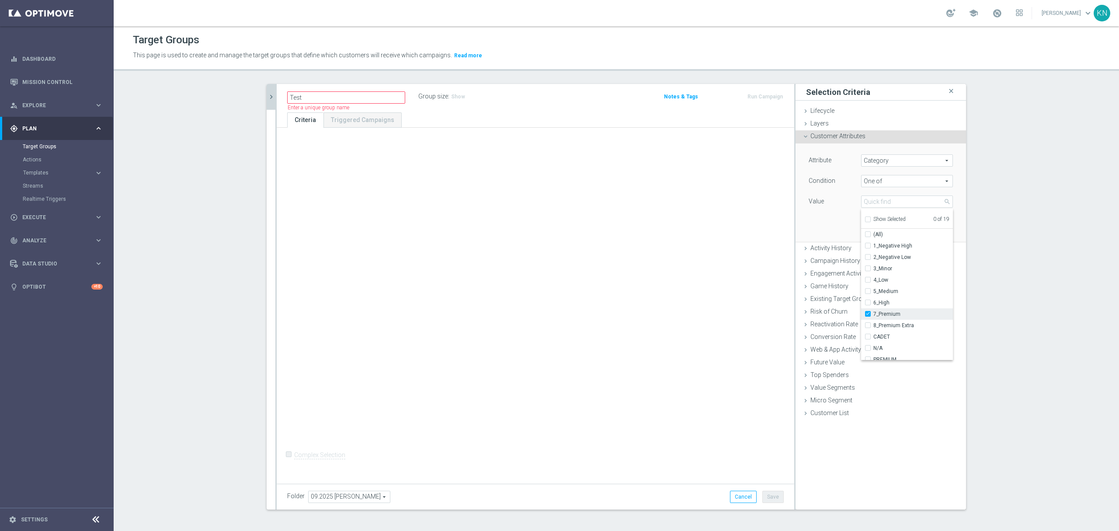
checkbox input "true"
type input "7_Premium"
click at [868, 326] on input "8_Premium Extra" at bounding box center [871, 326] width 6 height 6
checkbox input "true"
type input "Selected 2 of 19"
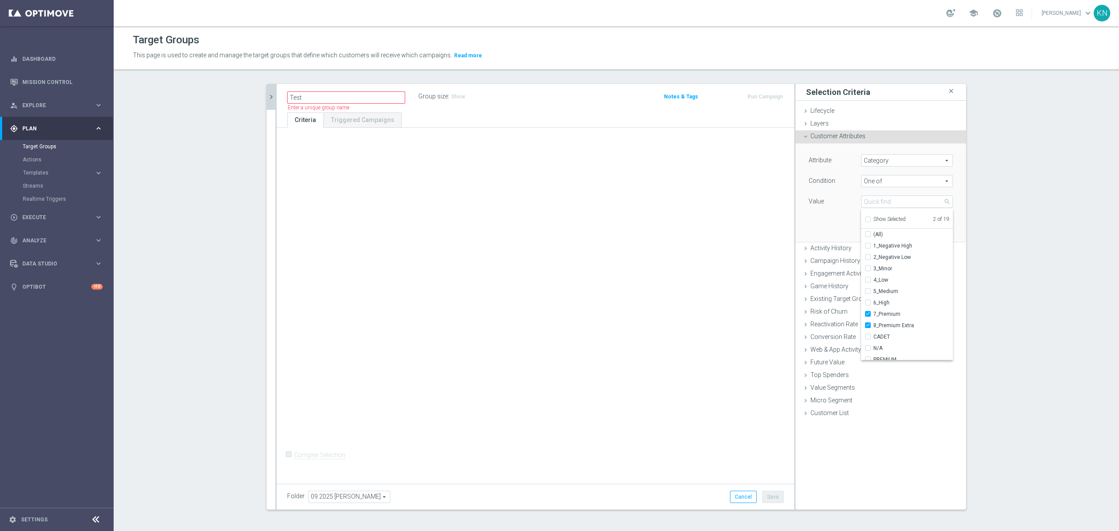
click at [842, 226] on div "Attribute Category Category arrow_drop_down search Condition One of One of arro…" at bounding box center [880, 192] width 157 height 98
click at [937, 228] on button "Add" at bounding box center [940, 229] width 26 height 12
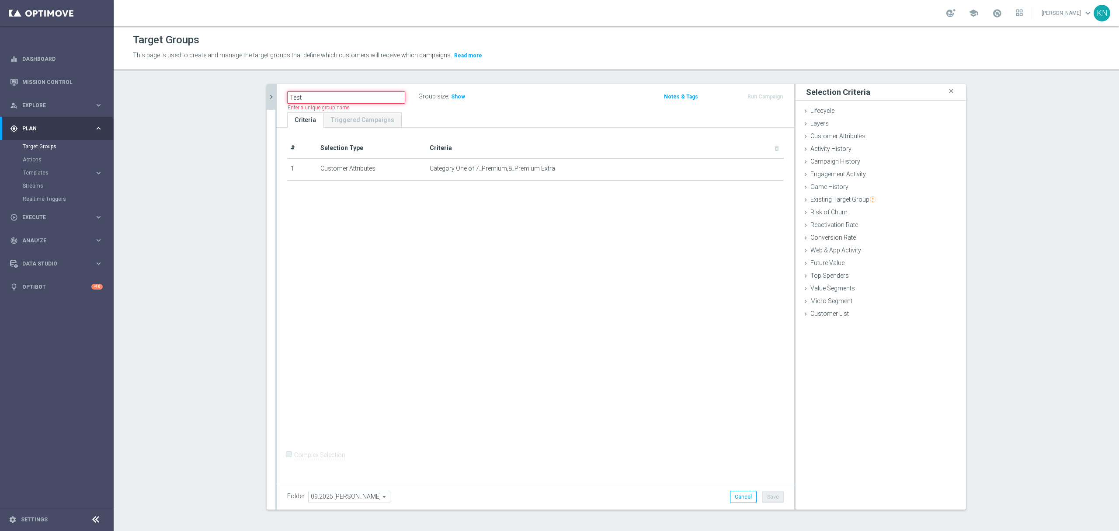
click at [317, 98] on input "Test" at bounding box center [346, 97] width 118 height 12
type input "T"
type input "A"
type input "TEST_A_TEST_1"
click at [470, 236] on div "# Selection Type Criteria delete_forever 1 Customer Attributes Category One of …" at bounding box center [536, 304] width 518 height 352
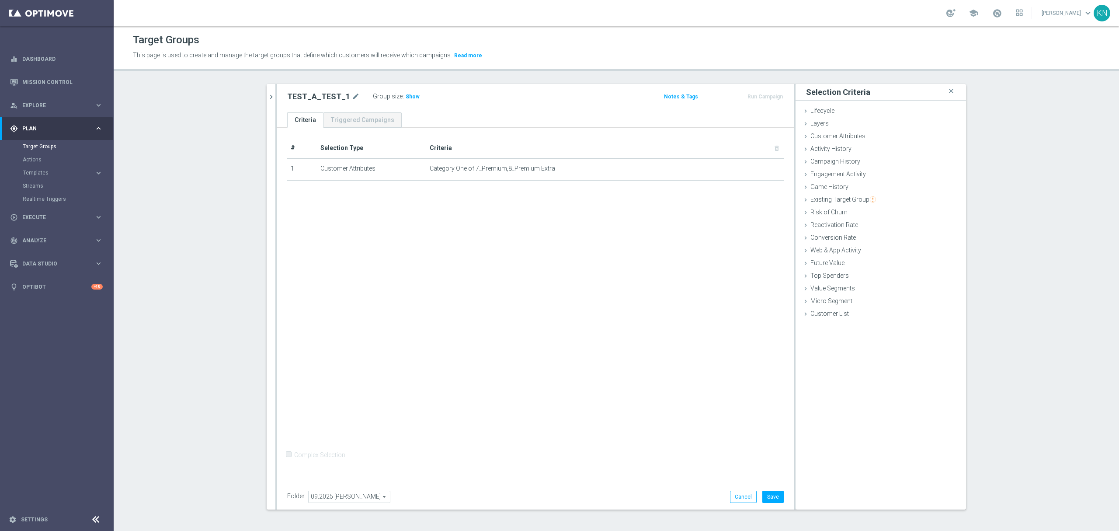
click at [267, 97] on icon "chevron_right" at bounding box center [271, 97] width 8 height 8
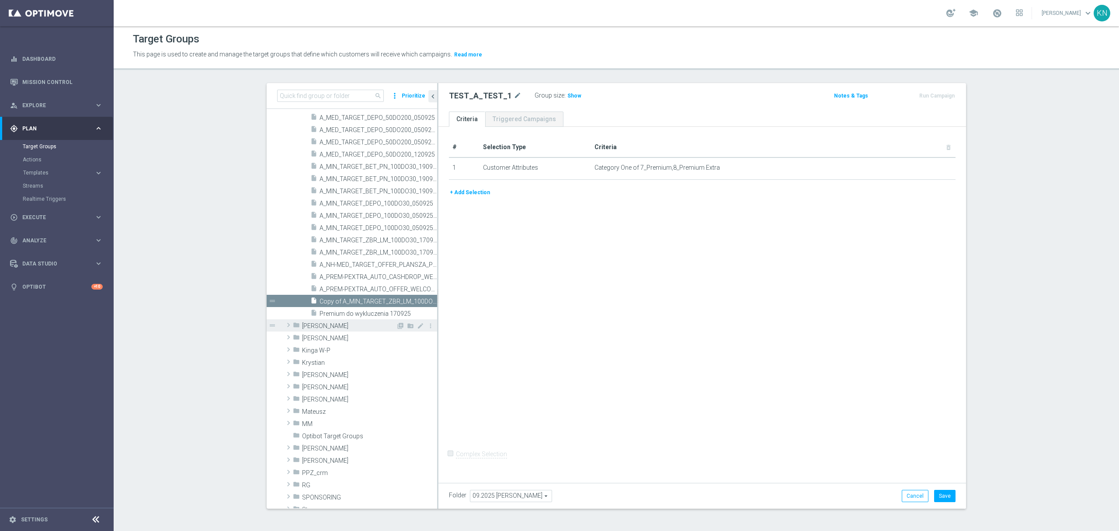
scroll to position [350, 0]
click at [422, 305] on div "content_copy more_vert" at bounding box center [427, 306] width 19 height 9
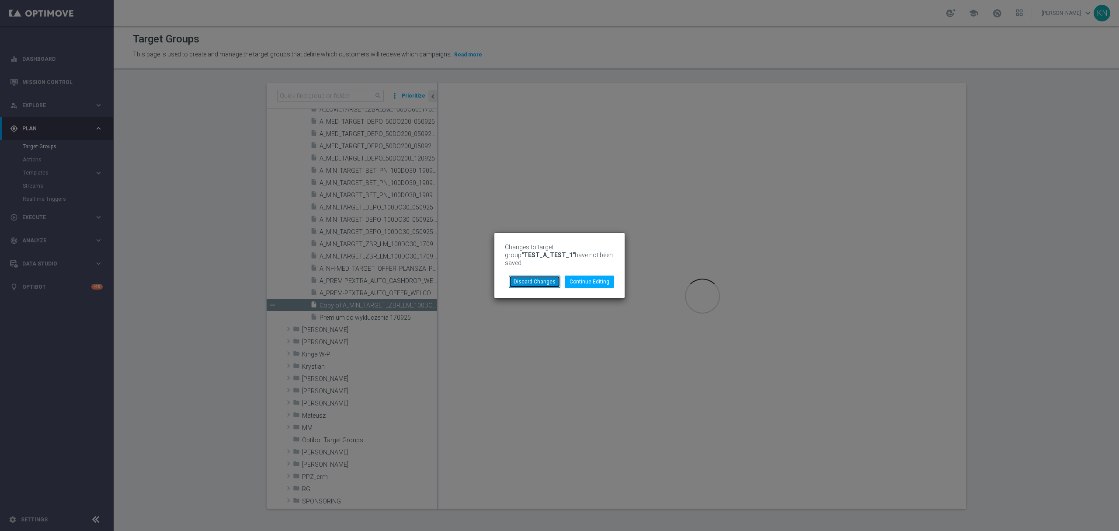
click at [532, 276] on button "Discard Changes" at bounding box center [535, 281] width 52 height 12
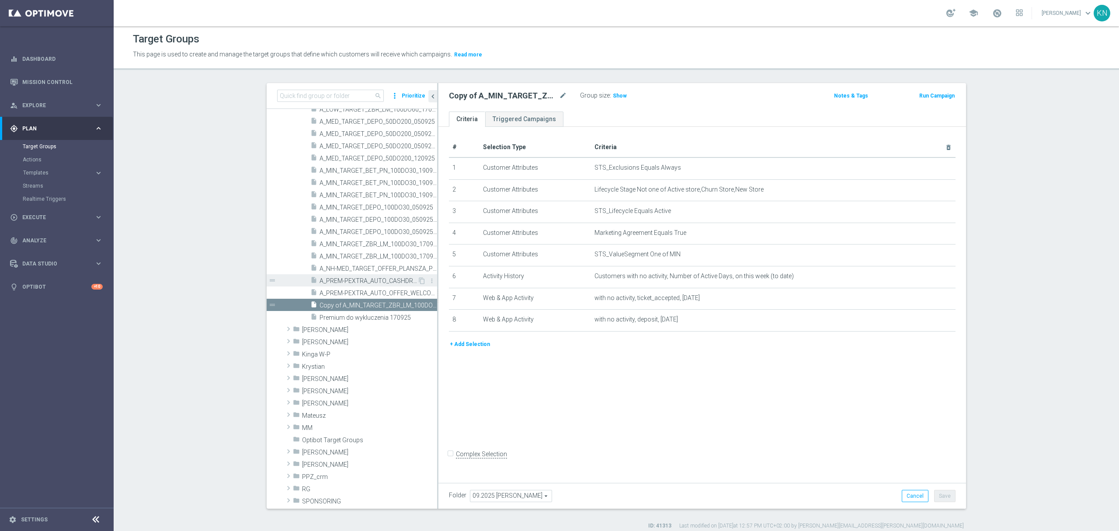
click at [351, 282] on span "A_PREM-PEXTRA_AUTO_CASHDROP_WELCOME_PW_MRKT_WEEKLY" at bounding box center [369, 280] width 98 height 7
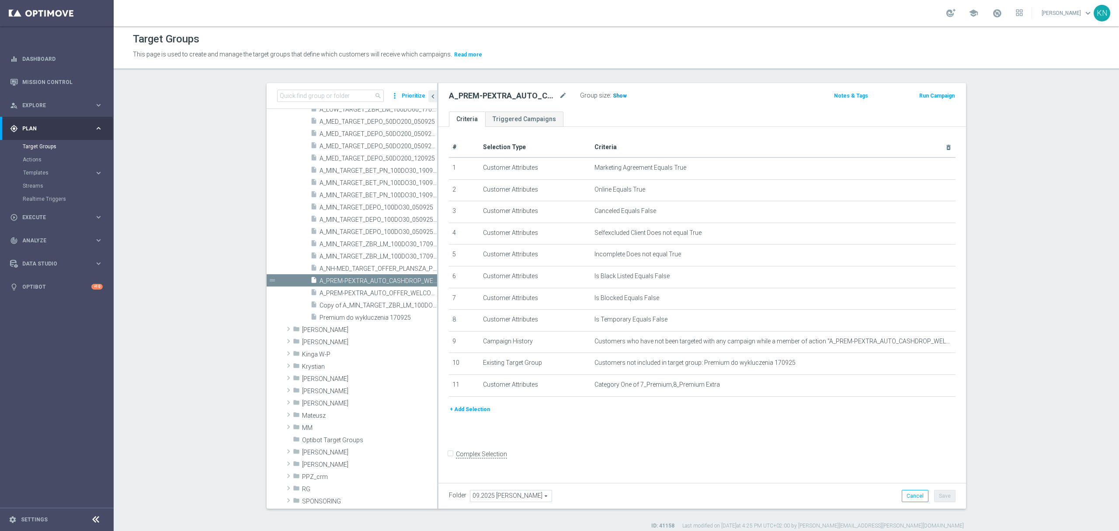
click at [613, 93] on span "Show" at bounding box center [620, 96] width 14 height 6
click at [512, 94] on h2 "A_PREM-PEXTRA_AUTO_CASHDROP_WELCOME_PW_MRKT_WEEKLY" at bounding box center [503, 95] width 108 height 10
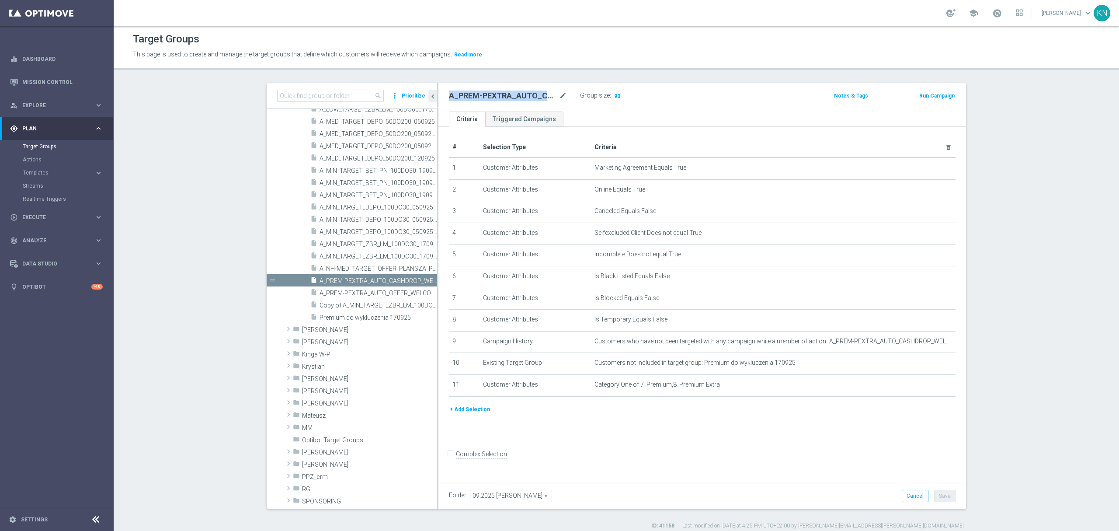
click at [512, 94] on h2 "A_PREM-PEXTRA_AUTO_CASHDROP_WELCOME_PW_MRKT_WEEKLY" at bounding box center [503, 95] width 108 height 10
copy div "A_PREM-PEXTRA_AUTO_CASHDROP_WELCOME_PW_MRKT_WEEKLY"
click at [49, 81] on link "Mission Control" at bounding box center [62, 81] width 80 height 23
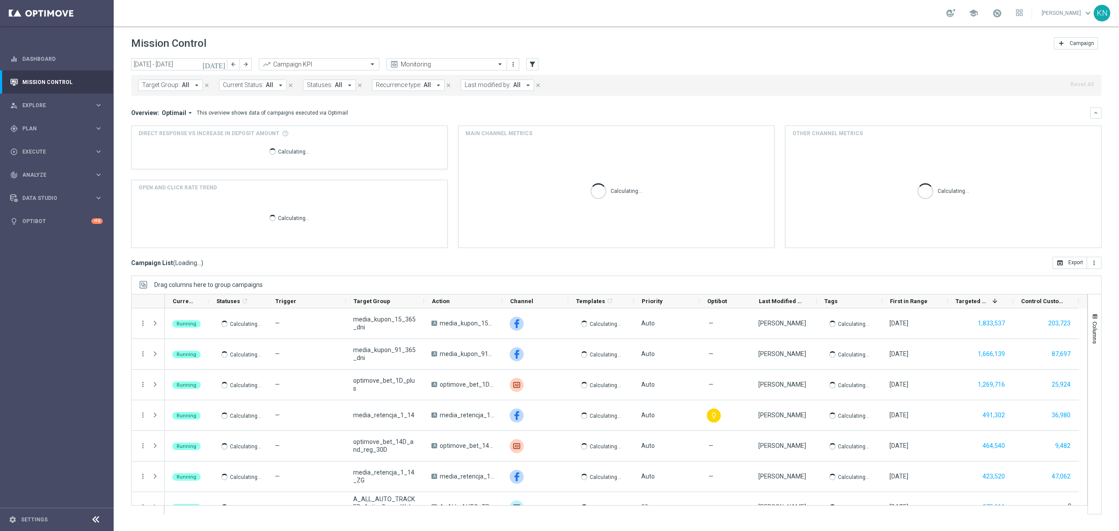
click at [182, 87] on span "All" at bounding box center [185, 84] width 7 height 7
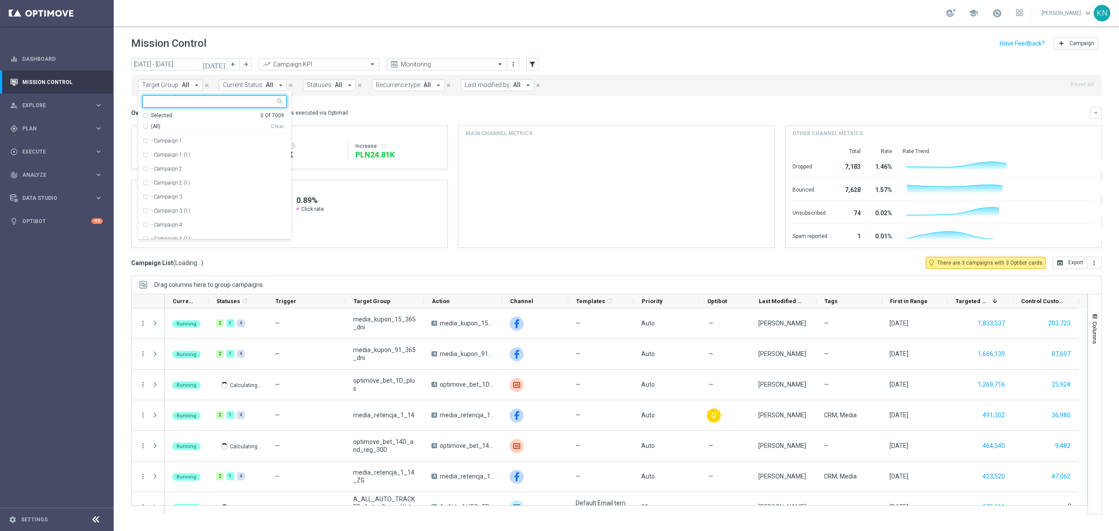
click at [188, 99] on input "text" at bounding box center [211, 101] width 128 height 7
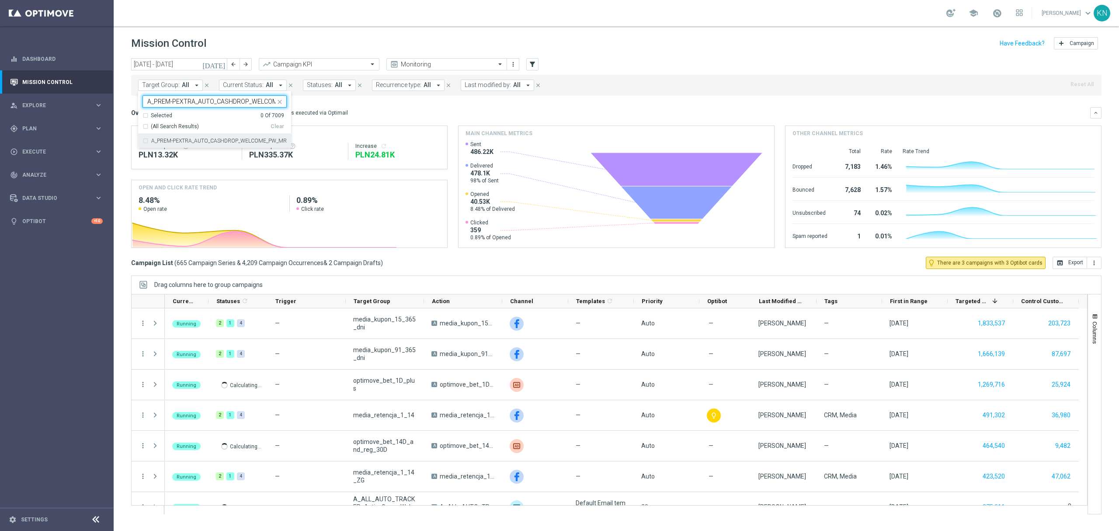
click at [217, 142] on label "A_PREM-PEXTRA_AUTO_CASHDROP_WELCOME_PW_MRKT_WEEKLY" at bounding box center [219, 140] width 136 height 5
type input "A_PREM-PEXTRA_AUTO_CASHDROP_WELCOME_PW_MRKT_WEEKLY"
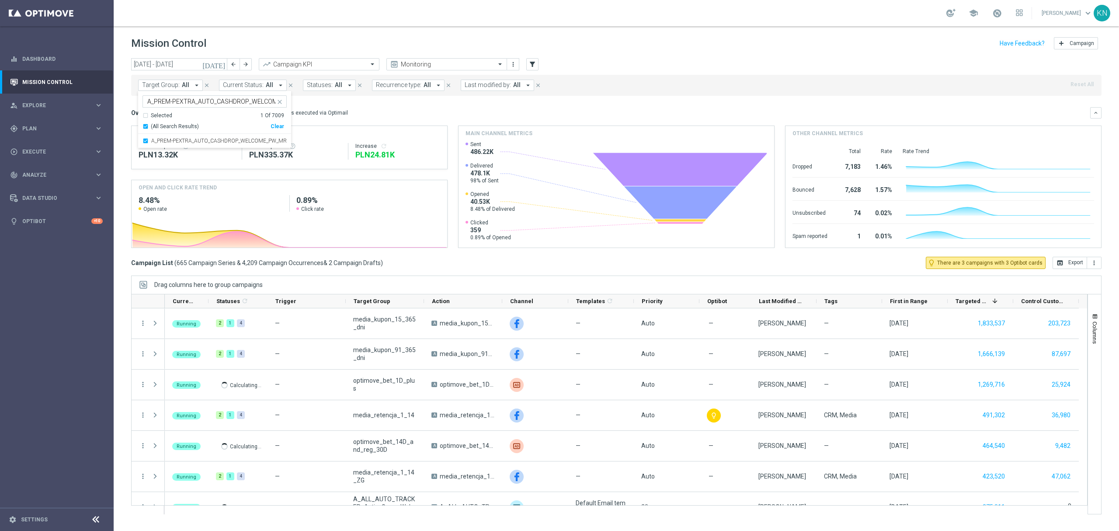
click at [435, 100] on mini-dashboard "Overview: Optimail arrow_drop_down This overview shows data of campaigns execut…" at bounding box center [616, 176] width 971 height 161
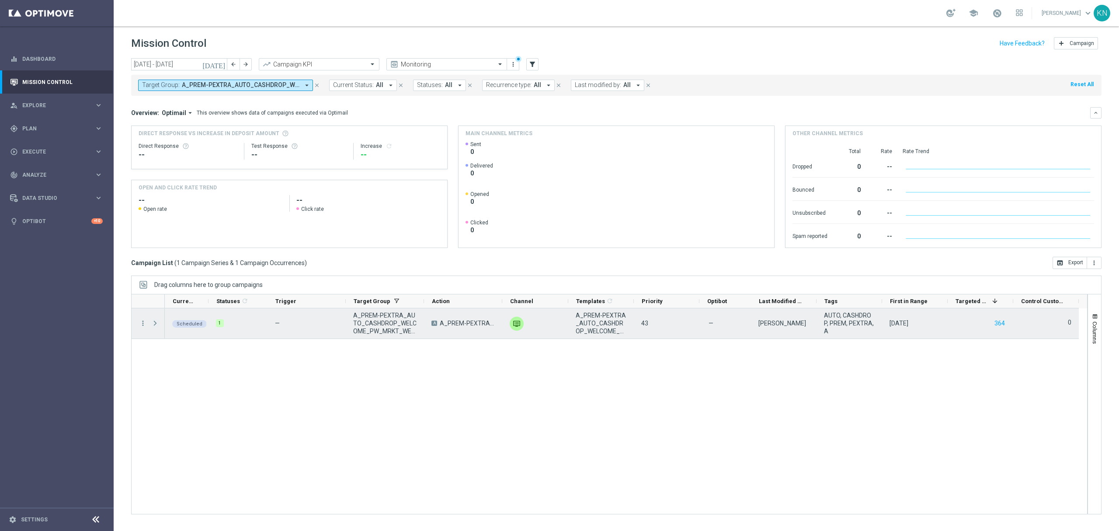
click at [156, 324] on span "Press SPACE to select this row." at bounding box center [155, 323] width 8 height 7
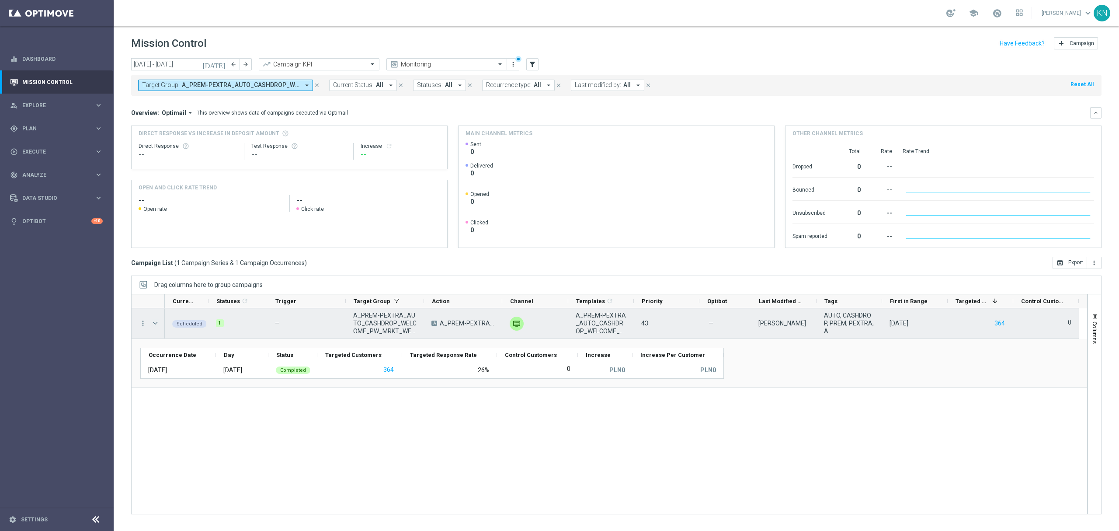
click at [156, 325] on span "Press SPACE to select this row." at bounding box center [155, 323] width 8 height 7
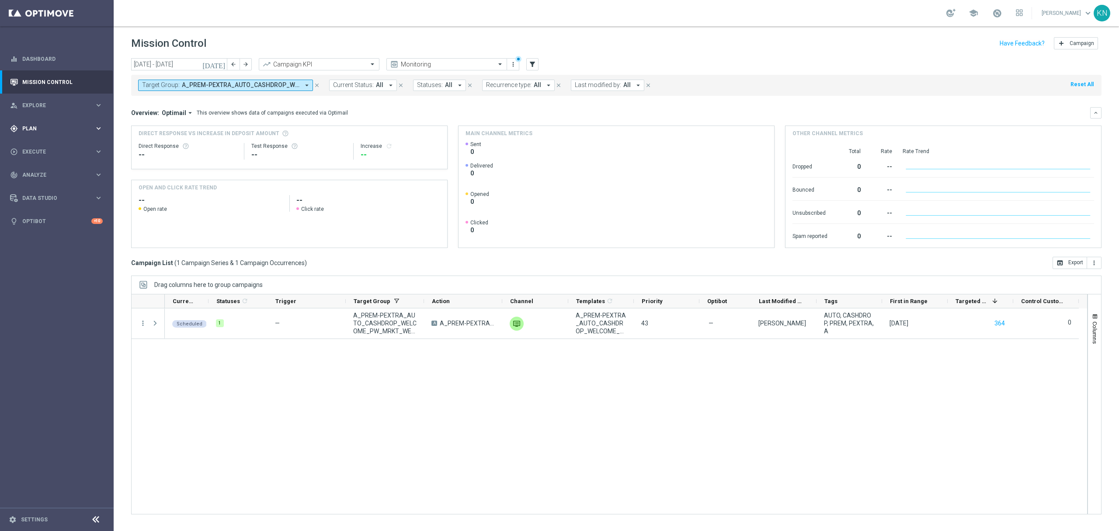
click at [25, 128] on span "Plan" at bounding box center [58, 128] width 72 height 5
click at [52, 144] on link "Target Groups" at bounding box center [57, 146] width 68 height 7
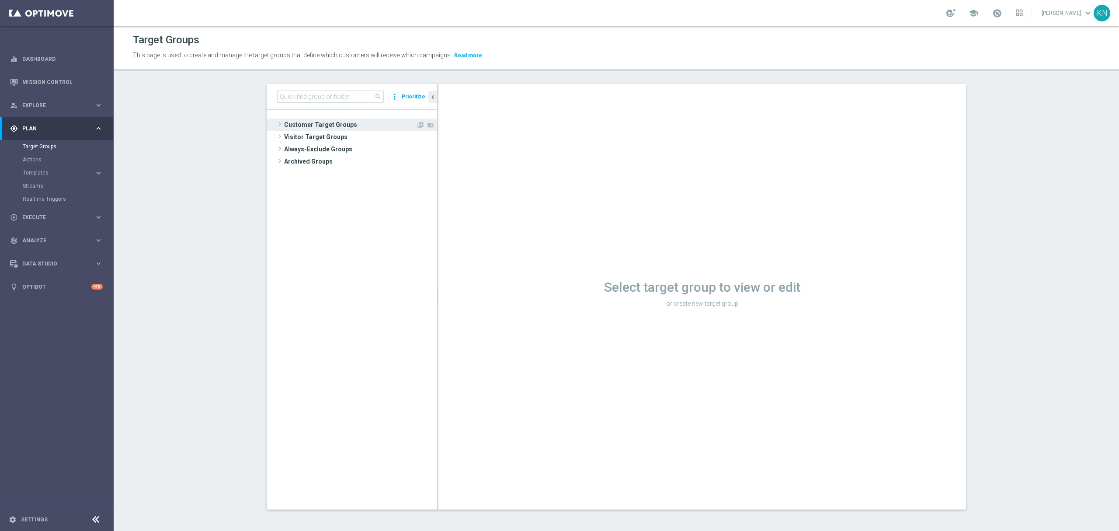
click at [331, 128] on span "Customer Target Groups" at bounding box center [350, 124] width 132 height 12
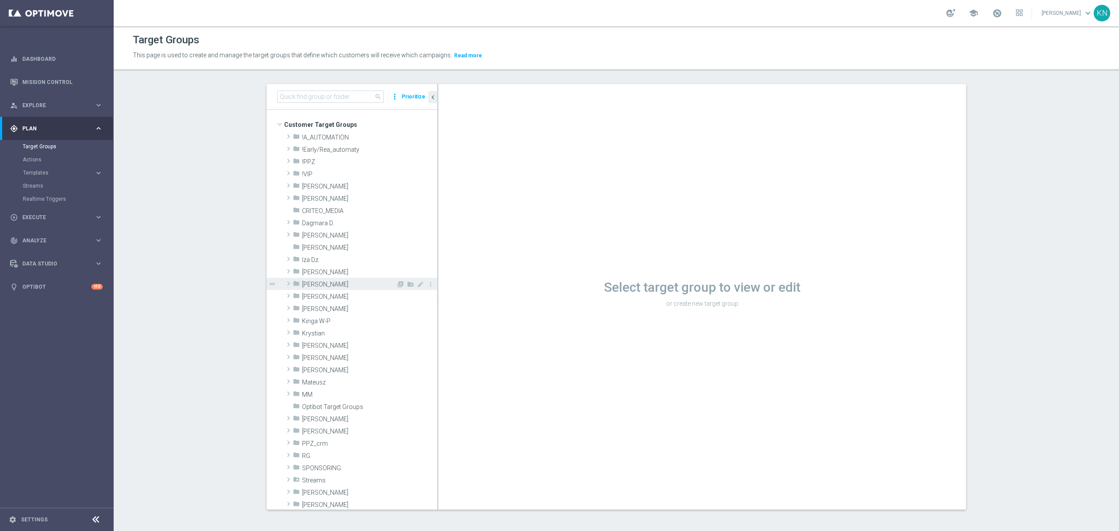
click at [326, 287] on span "[PERSON_NAME]" at bounding box center [349, 284] width 94 height 7
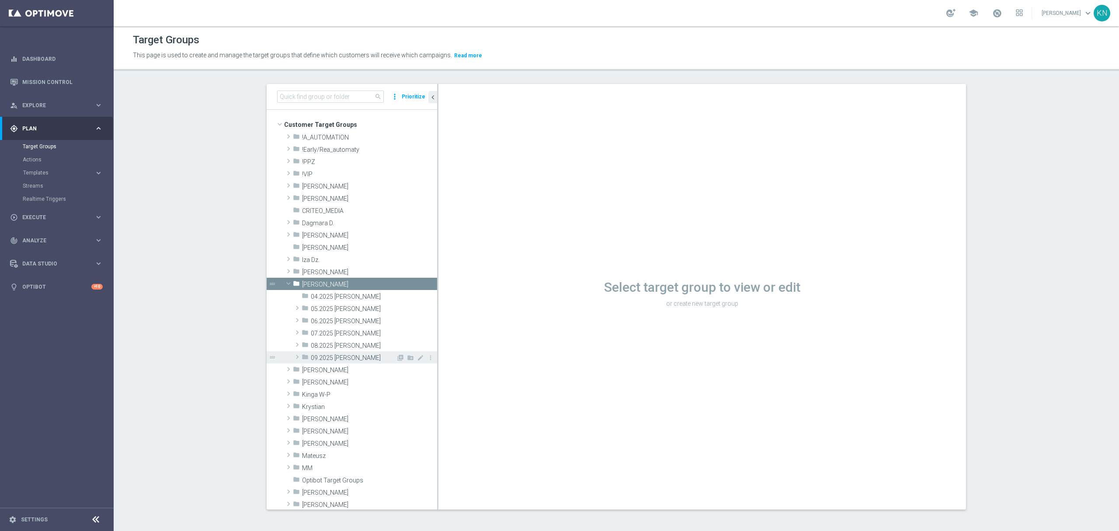
click at [345, 358] on span "09.2025 [PERSON_NAME]" at bounding box center [353, 357] width 85 height 7
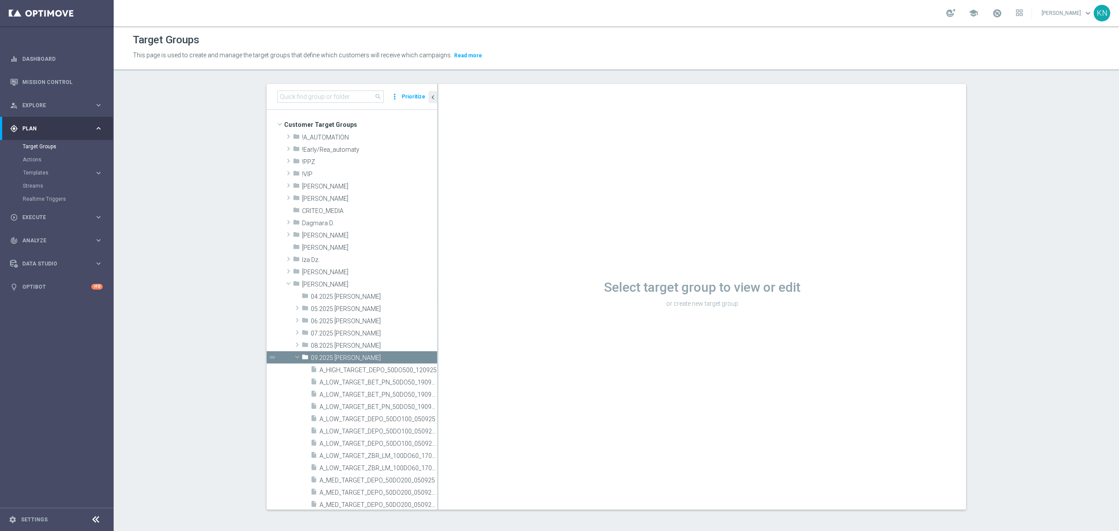
scroll to position [291, 0]
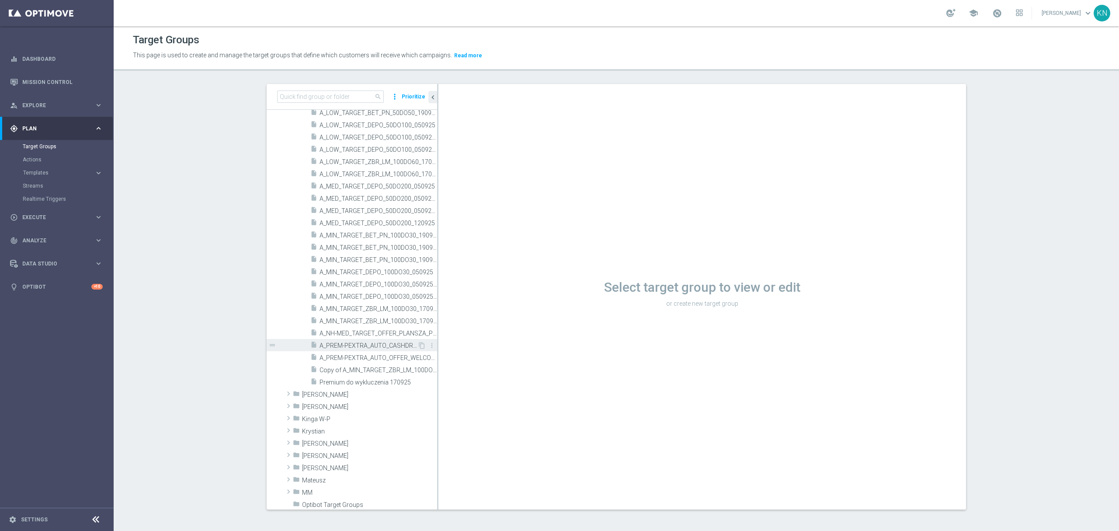
click at [365, 340] on div "insert_drive_file A_PREM-PEXTRA_AUTO_CASHDROP_WELCOME_PW_MRKT_WEEKLY" at bounding box center [363, 345] width 107 height 12
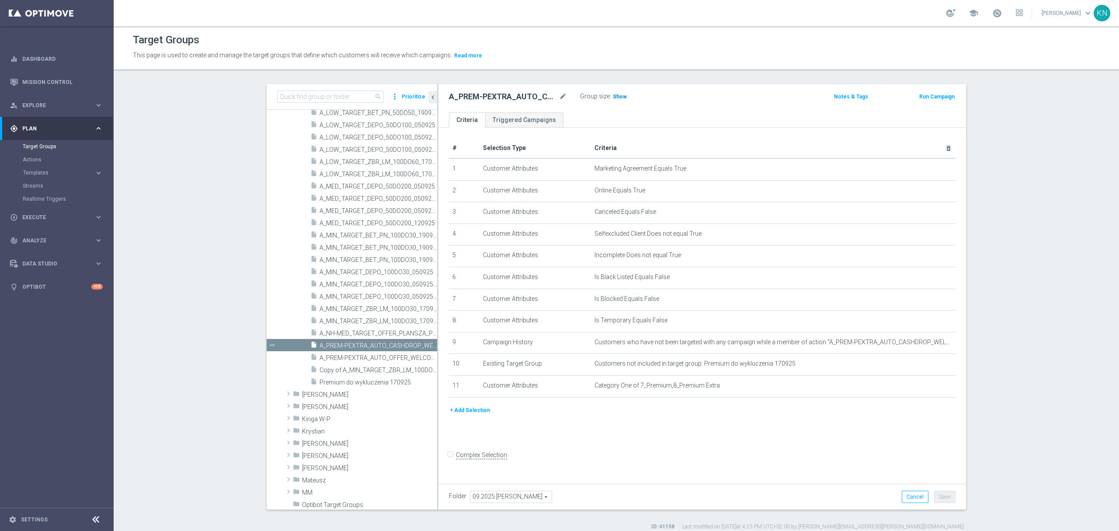
click at [618, 92] on h3 "Show" at bounding box center [620, 97] width 16 height 10
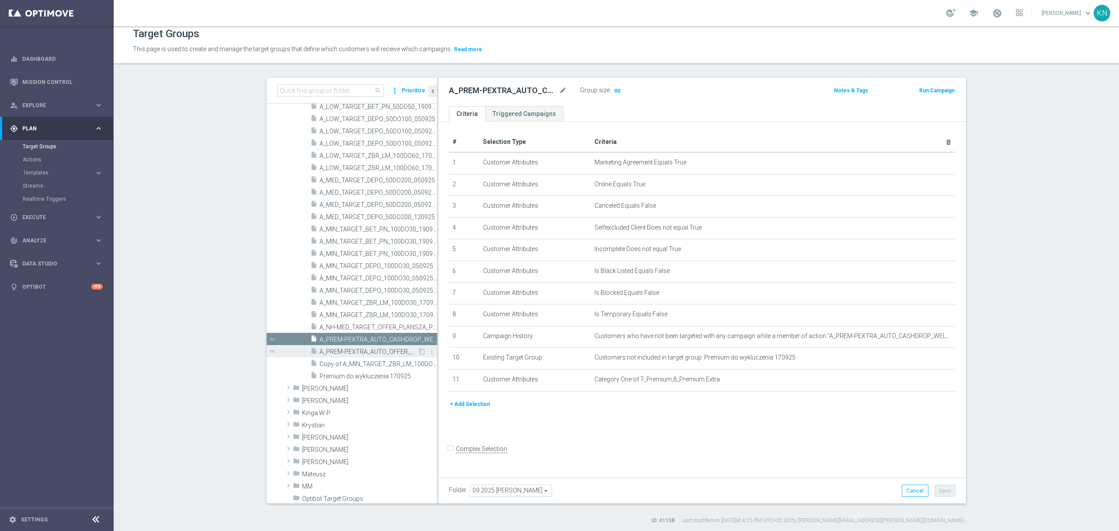
scroll to position [8, 0]
click at [385, 350] on span "A_PREM-PEXTRA_AUTO_OFFER_WELCOME_PW_BEZ_MRKT_WEEKLY" at bounding box center [369, 349] width 98 height 7
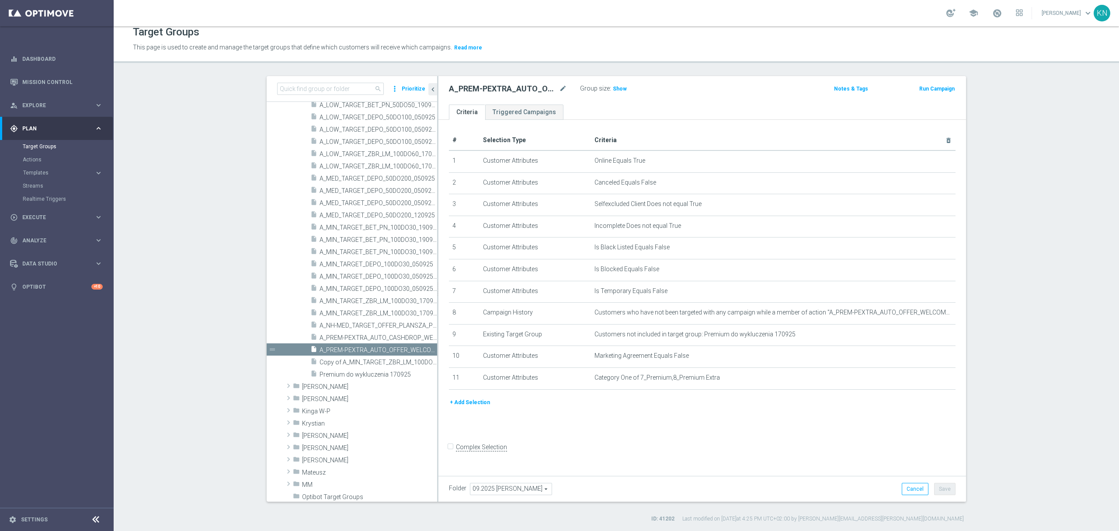
click at [644, 414] on div "+ Add Selection" at bounding box center [702, 405] width 520 height 16
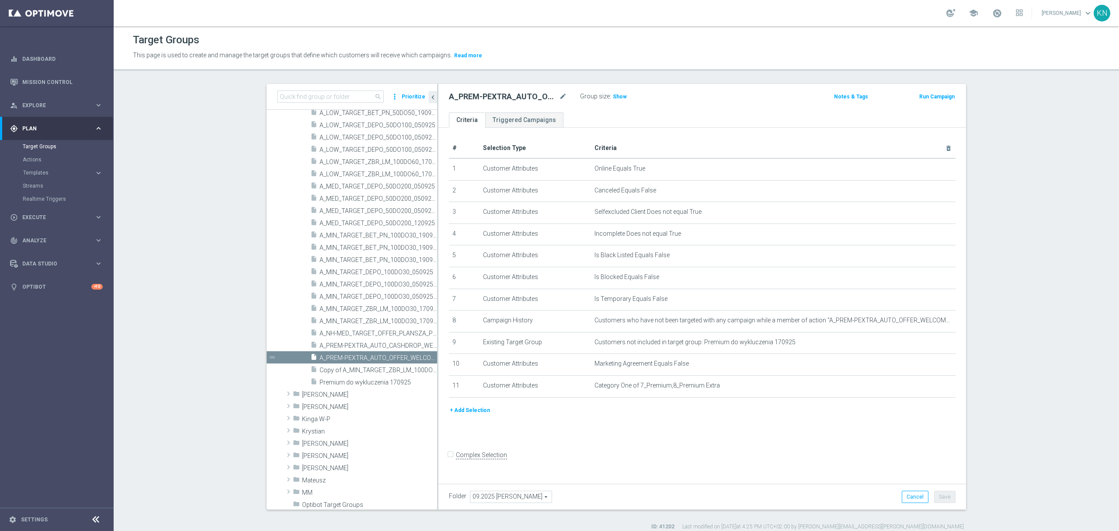
scroll to position [8, 0]
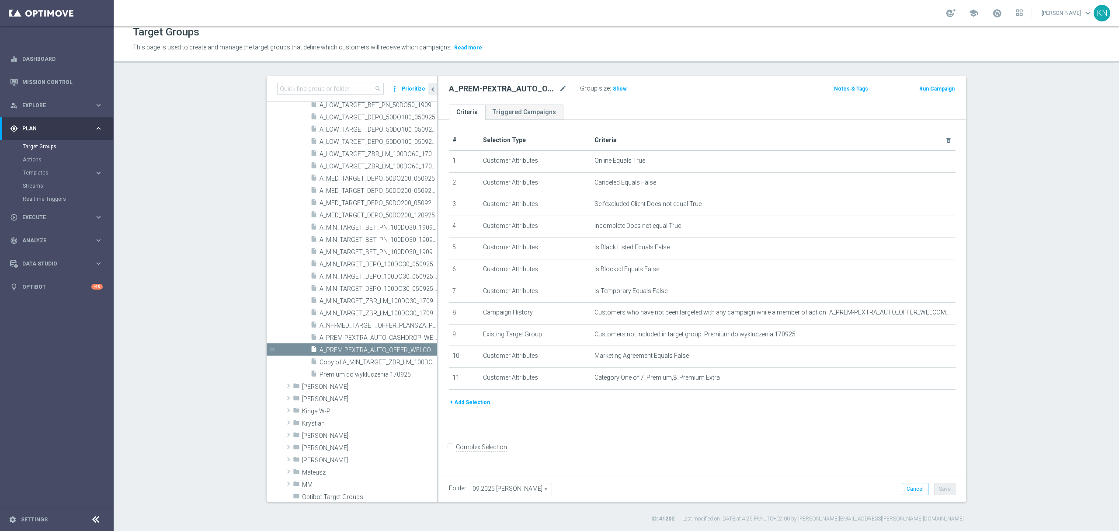
click at [653, 443] on div "# Selection Type Criteria delete_forever 1 Customer Attributes Online Equals Tr…" at bounding box center [702, 296] width 528 height 352
click at [376, 334] on span "A_PREM-PEXTRA_AUTO_CASHDROP_WELCOME_PW_MRKT_WEEKLY" at bounding box center [369, 337] width 98 height 7
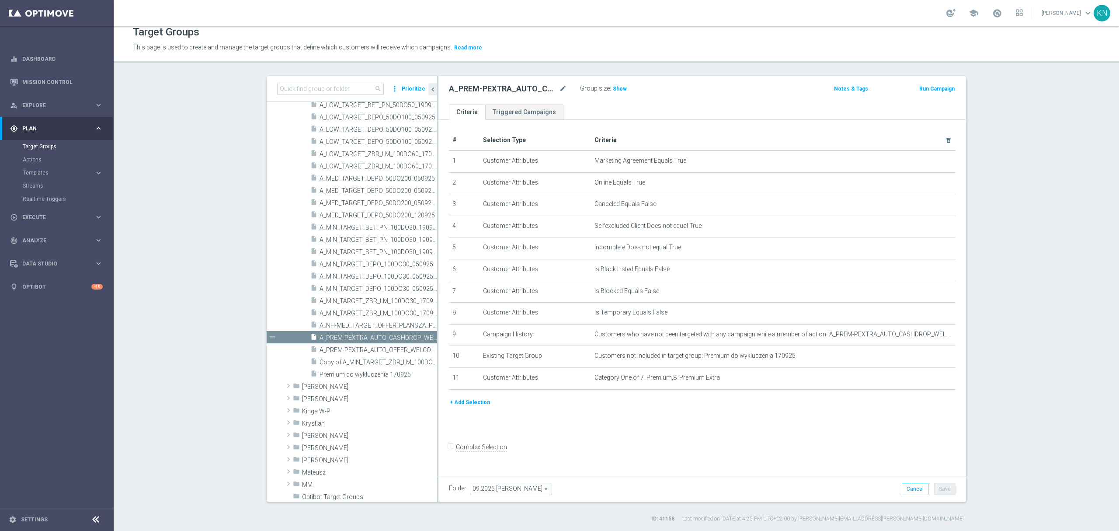
click at [602, 438] on div "# Selection Type Criteria delete_forever 1 Customer Attributes Marketing Agreem…" at bounding box center [702, 296] width 528 height 352
drag, startPoint x: 354, startPoint y: 350, endPoint x: 368, endPoint y: 351, distance: 14.1
click at [354, 350] on span "A_PREM-PEXTRA_AUTO_OFFER_WELCOME_PW_BEZ_MRKT_WEEKLY" at bounding box center [369, 349] width 98 height 7
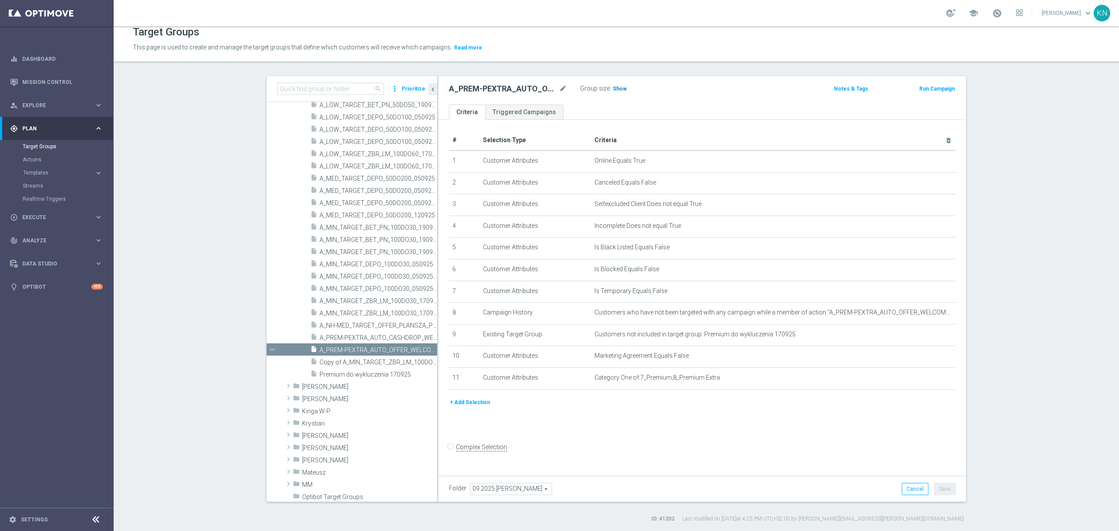
click at [620, 86] on span "Show" at bounding box center [620, 89] width 14 height 6
click at [613, 91] on span "48" at bounding box center [617, 90] width 8 height 8
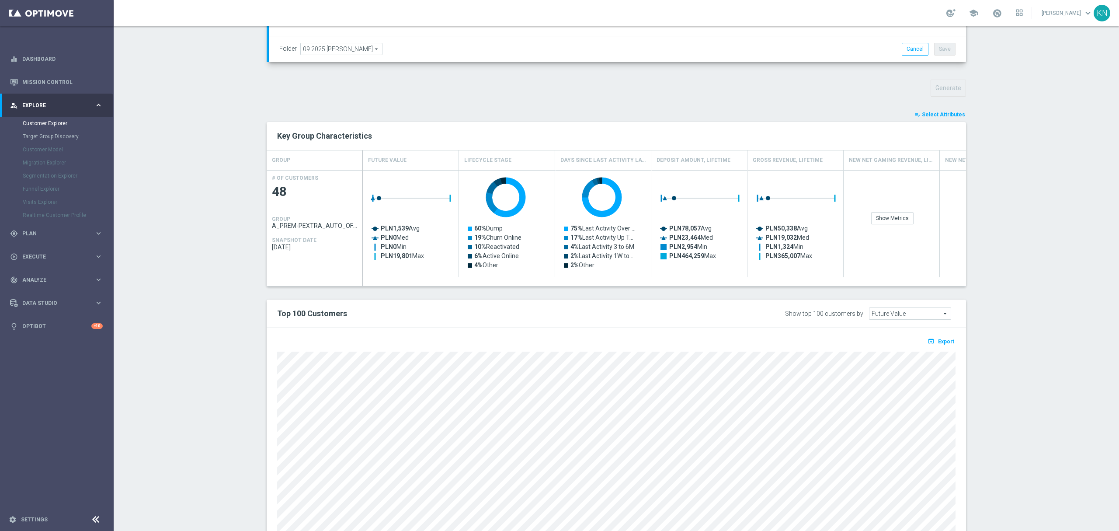
scroll to position [296, 0]
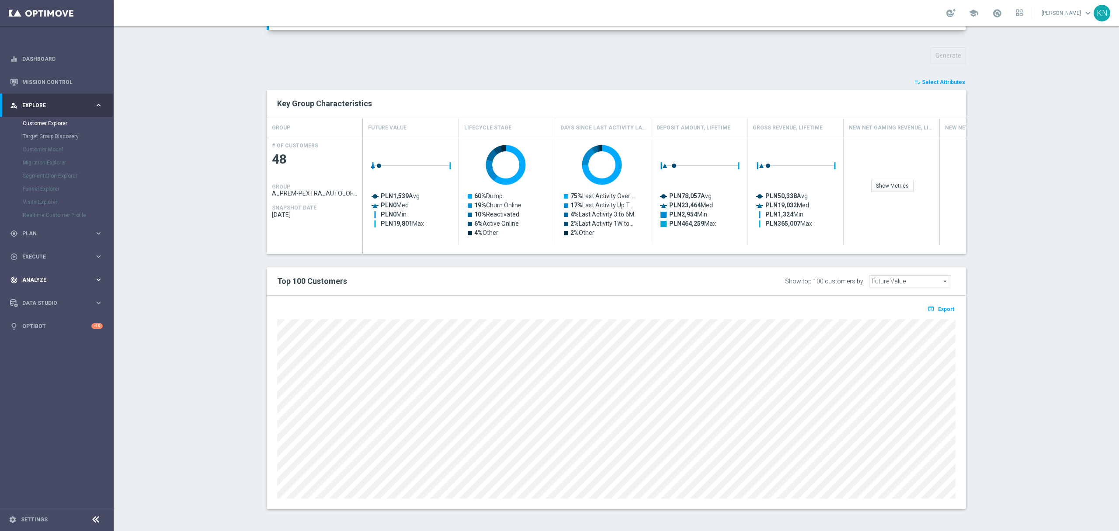
click at [45, 283] on div "track_changes Analyze" at bounding box center [52, 280] width 84 height 8
click at [44, 191] on link "Customer 360" at bounding box center [57, 192] width 68 height 7
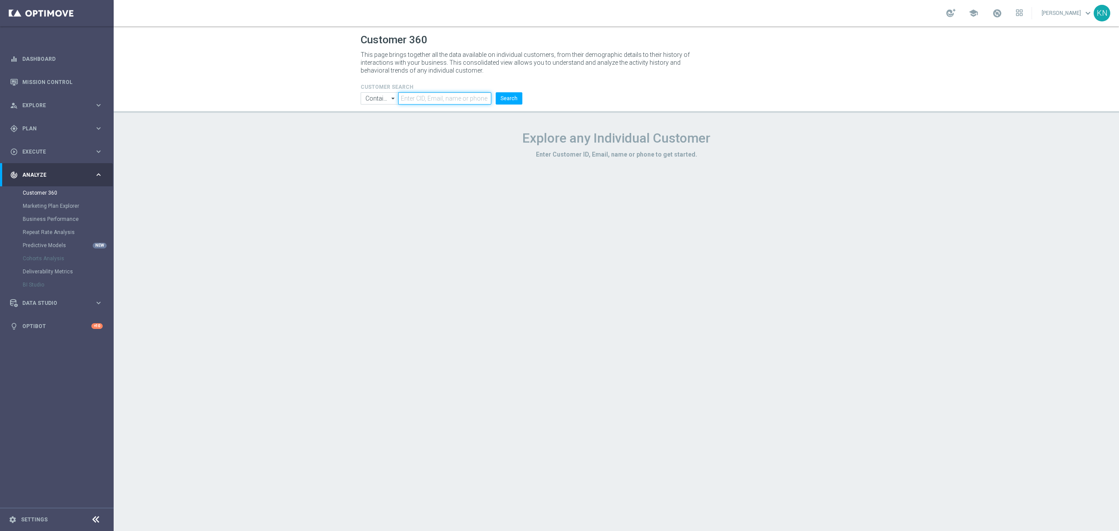
click at [436, 98] on input "text" at bounding box center [444, 98] width 93 height 12
paste input "2343358"
type input "2343358"
click at [510, 96] on button "Search" at bounding box center [509, 98] width 27 height 12
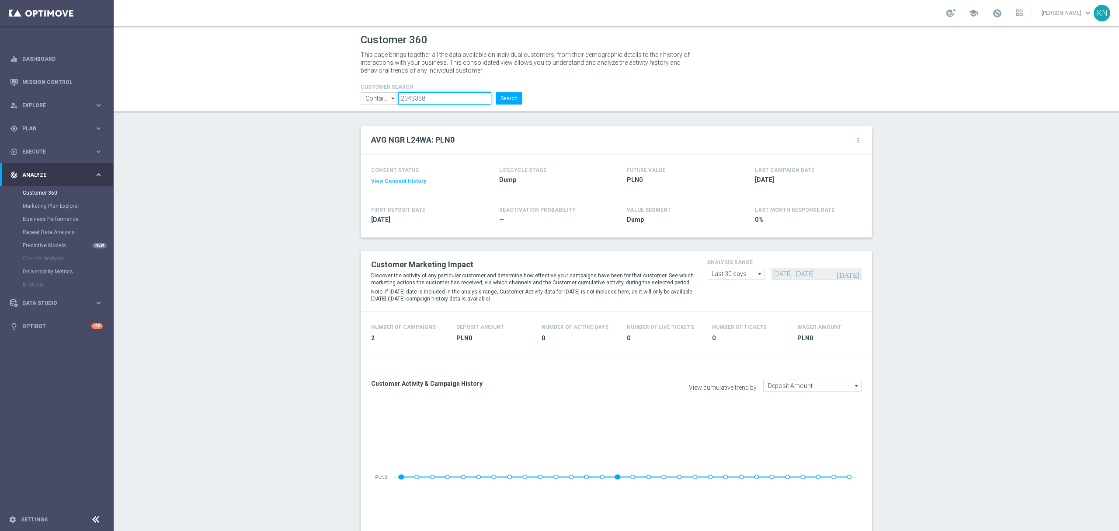
drag, startPoint x: 430, startPoint y: 97, endPoint x: 312, endPoint y: 114, distance: 119.7
click at [312, 114] on div "Customer 360 This page brings together all the data available on individual cus…" at bounding box center [617, 278] width 1006 height 505
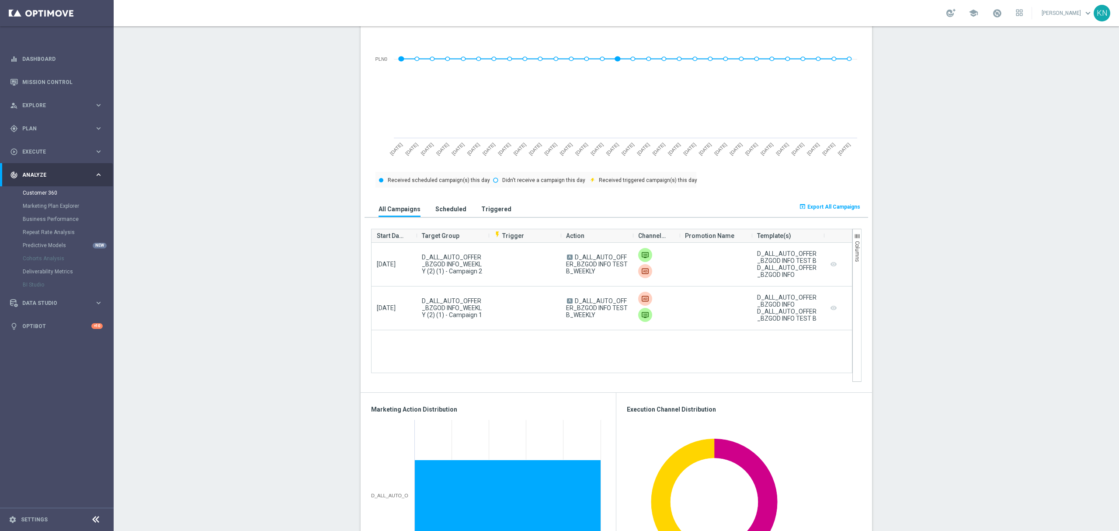
scroll to position [408, 0]
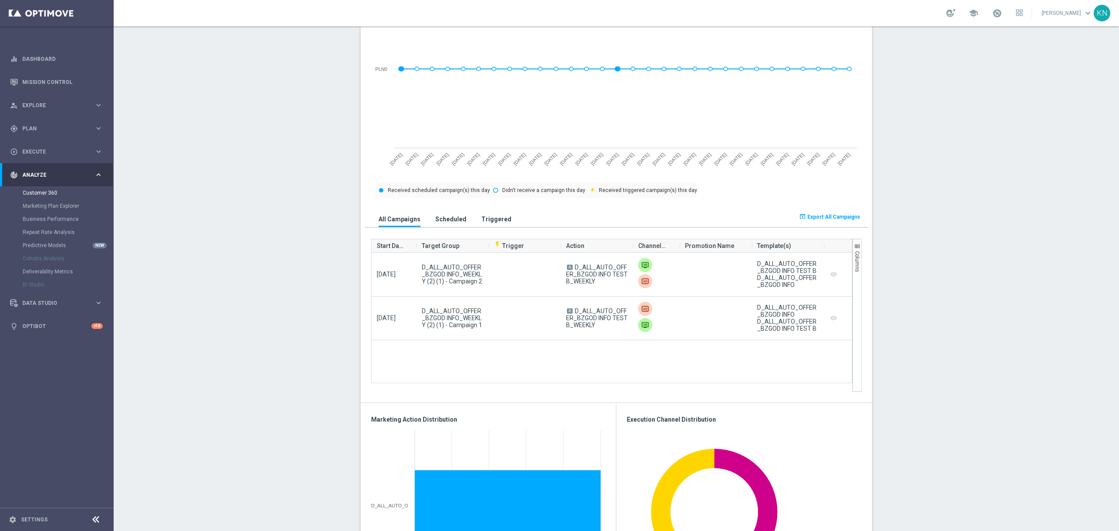
click at [439, 219] on h3 "Scheduled" at bounding box center [450, 219] width 31 height 8
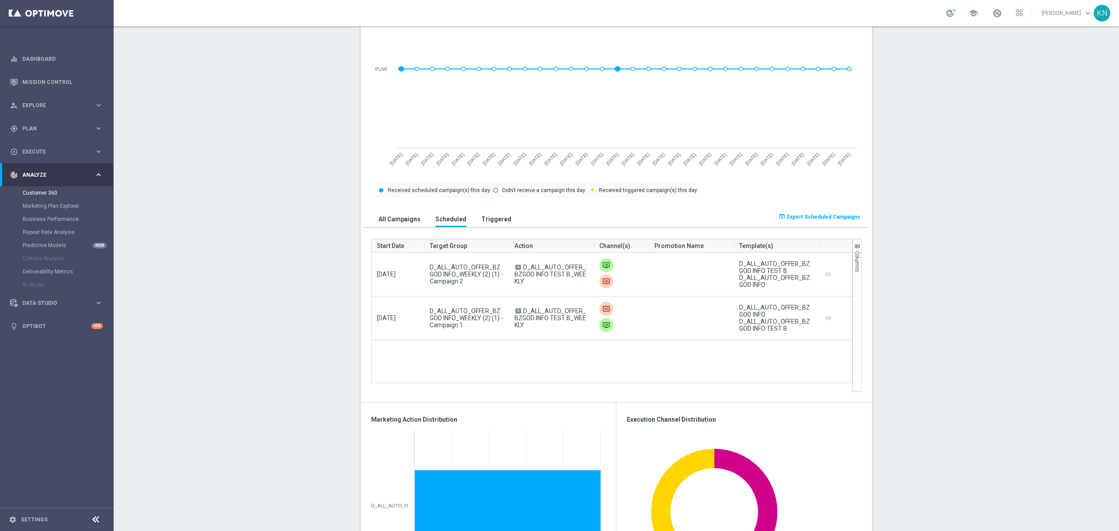
click at [499, 223] on h3 "Triggered" at bounding box center [496, 219] width 30 height 8
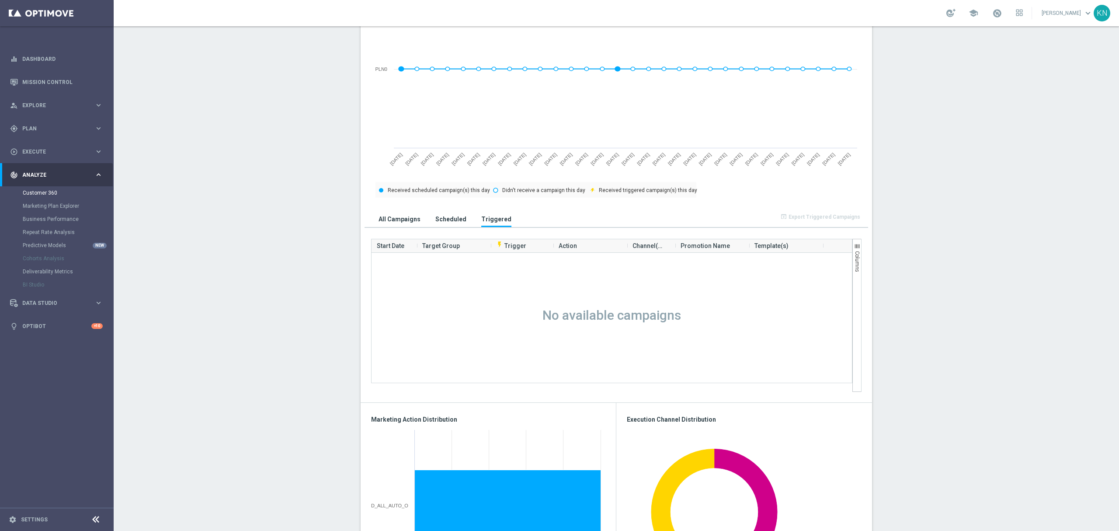
click at [389, 219] on h3 "All Campaigns" at bounding box center [400, 219] width 42 height 8
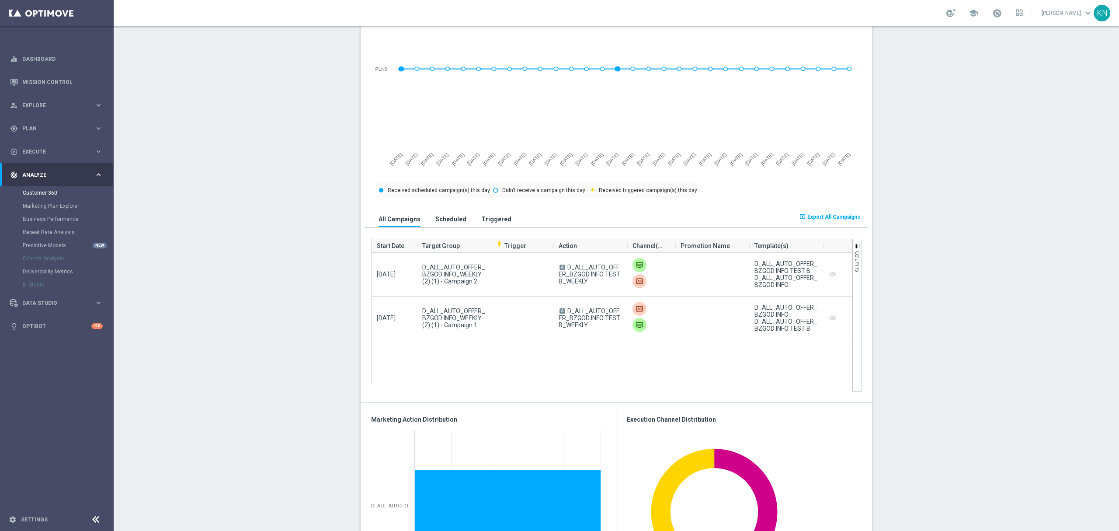
click at [1016, 261] on section "AVG NGR L24WA: PLN0 more_vert CONSENT STATUS View Consent History FIRST DEPOSIT…" at bounding box center [617, 410] width 1006 height 1384
click at [47, 132] on div "gps_fixed Plan" at bounding box center [52, 129] width 84 height 8
click at [45, 147] on link "Target Groups" at bounding box center [57, 146] width 68 height 7
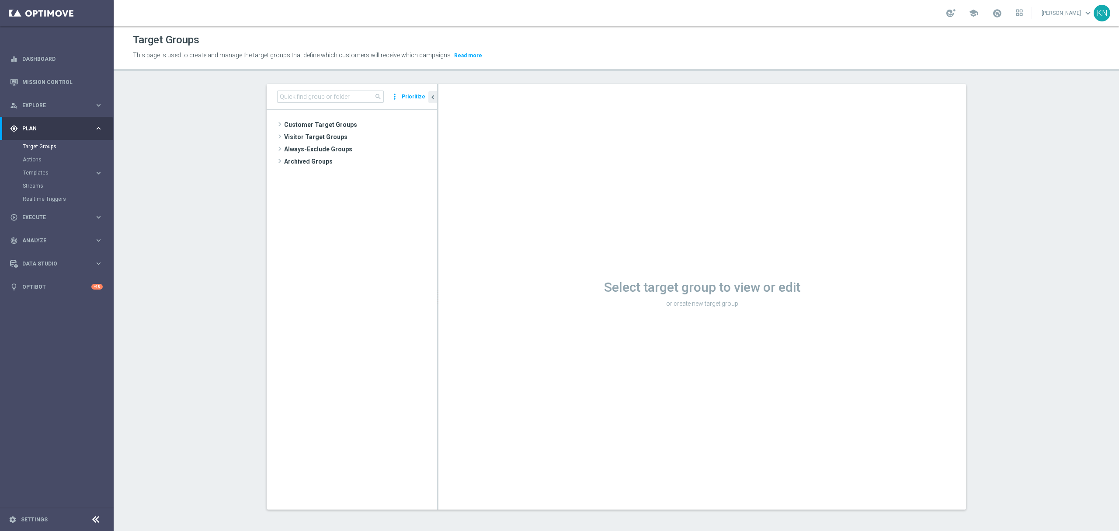
click at [322, 297] on tree-viewport "Customer Target Groups library_add create_new_folder" at bounding box center [352, 309] width 171 height 399
click at [310, 124] on span "Customer Target Groups" at bounding box center [350, 124] width 132 height 12
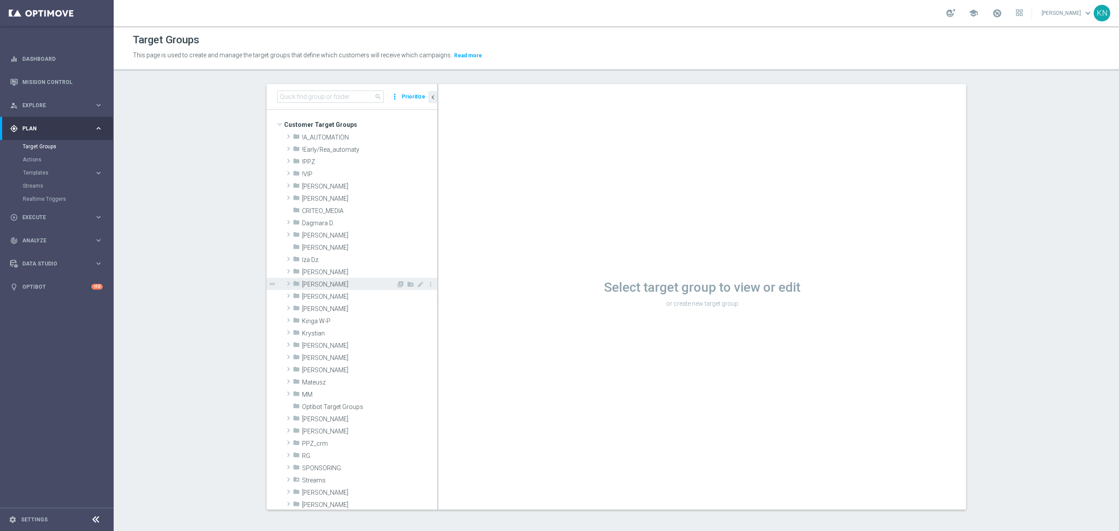
click at [334, 283] on span "[PERSON_NAME]" at bounding box center [349, 284] width 94 height 7
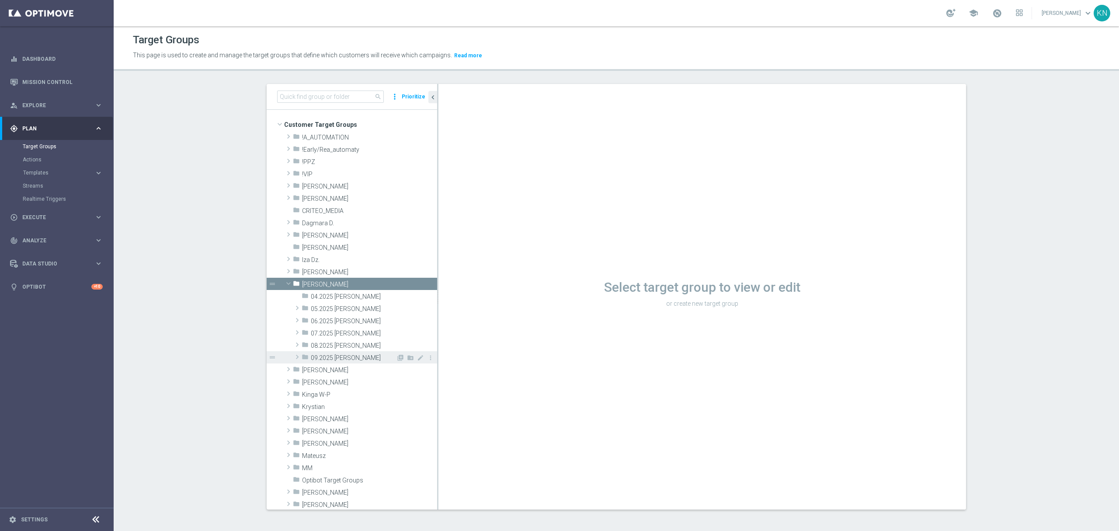
click at [344, 357] on span "09.2025 [PERSON_NAME]" at bounding box center [353, 357] width 85 height 7
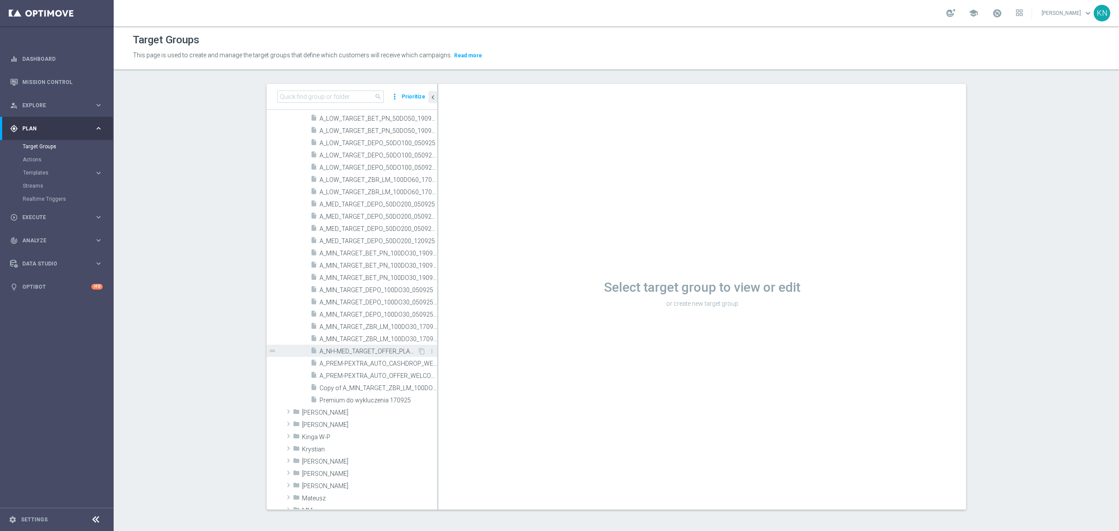
scroll to position [291, 0]
click at [347, 358] on span "A_PREM-PEXTRA_AUTO_OFFER_WELCOME_PW_BEZ_MRKT_WEEKLY" at bounding box center [369, 357] width 98 height 7
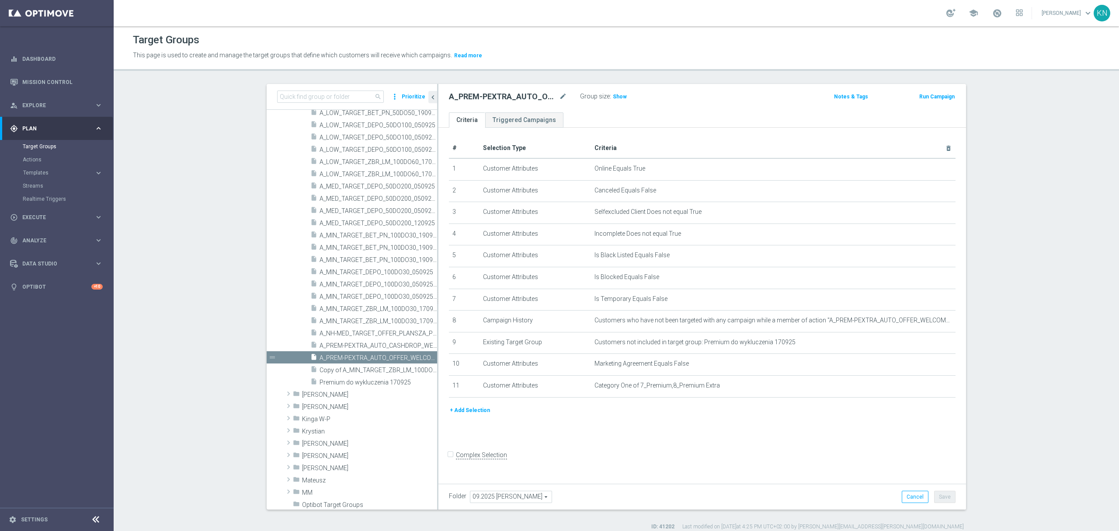
click at [642, 435] on div "# Selection Type Criteria delete_forever 1 Customer Attributes Online Equals Tr…" at bounding box center [702, 304] width 528 height 352
click at [633, 435] on div "# Selection Type Criteria delete_forever 1 Customer Attributes Online Equals Tr…" at bounding box center [702, 304] width 528 height 352
click at [569, 441] on div "# Selection Type Criteria delete_forever 1 Customer Attributes Online Equals Tr…" at bounding box center [702, 304] width 528 height 352
